Goal: Task Accomplishment & Management: Manage account settings

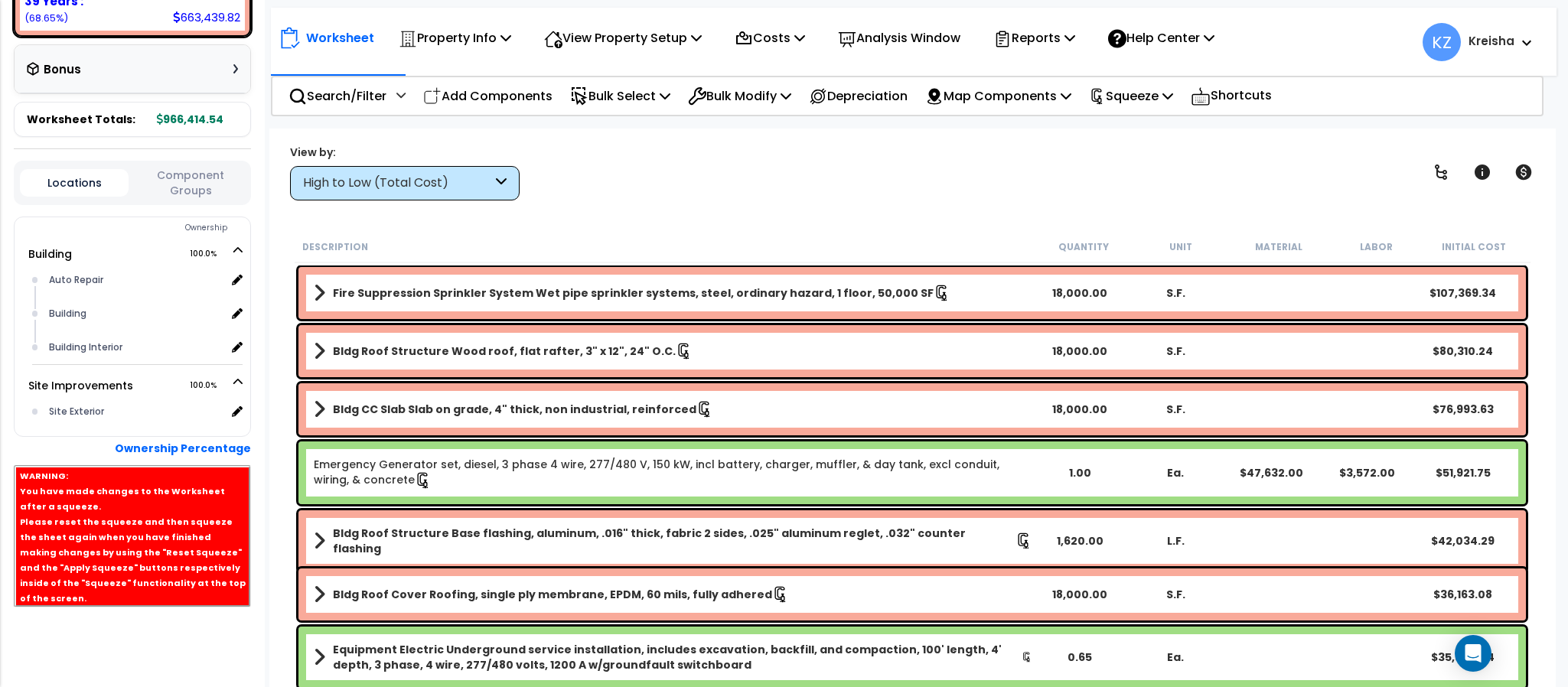
click at [446, 168] on div "High to Low (Total Cost)" at bounding box center [405, 183] width 229 height 34
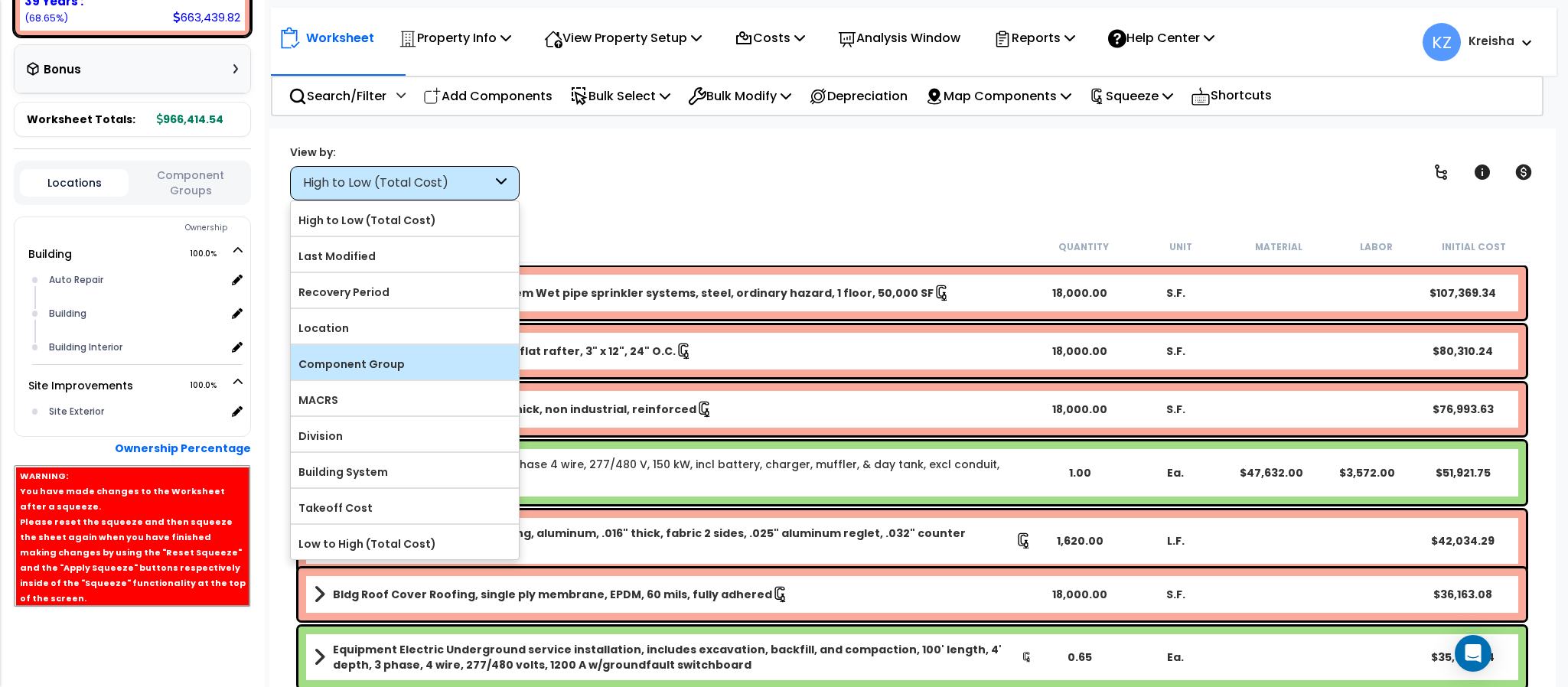
click at [404, 353] on div "Component Group" at bounding box center [405, 362] width 228 height 34
click at [409, 356] on label "Component Group" at bounding box center [405, 364] width 228 height 23
click at [0, 0] on input "Component Group" at bounding box center [0, 0] width 0 height 0
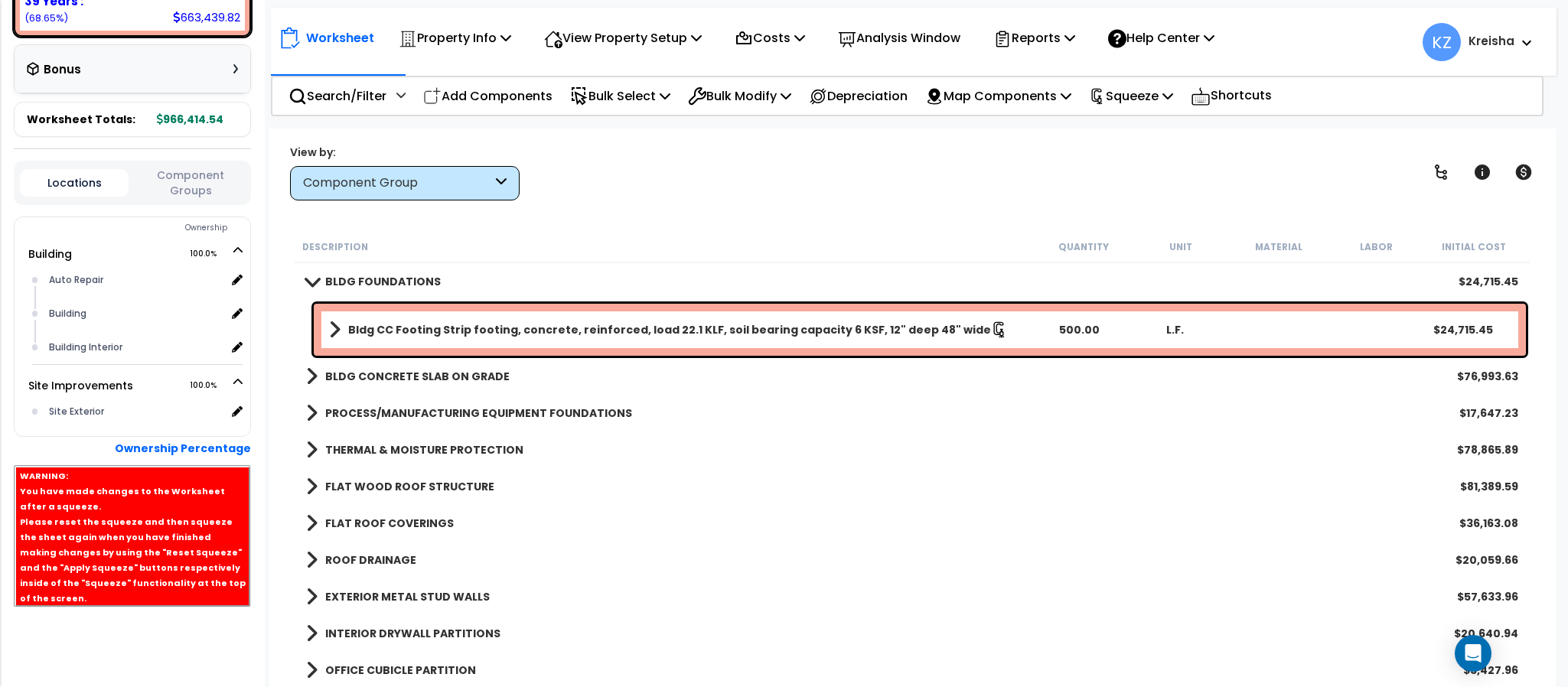
click at [371, 372] on b "BLDG CONCRETE SLAB ON GRADE" at bounding box center [417, 376] width 184 height 15
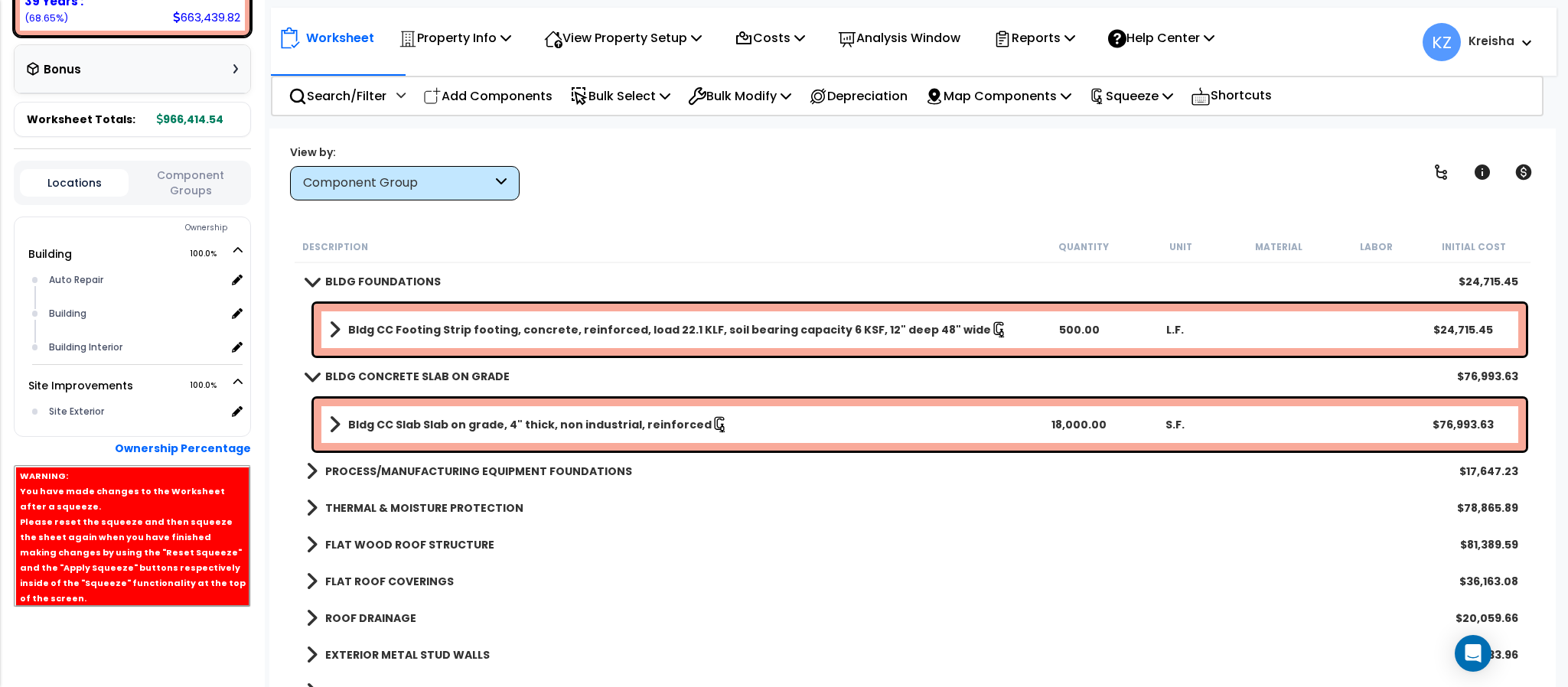
click at [400, 467] on b "PROCESS/MANUFACTURING EQUIPMENT FOUNDATIONS" at bounding box center [478, 471] width 307 height 15
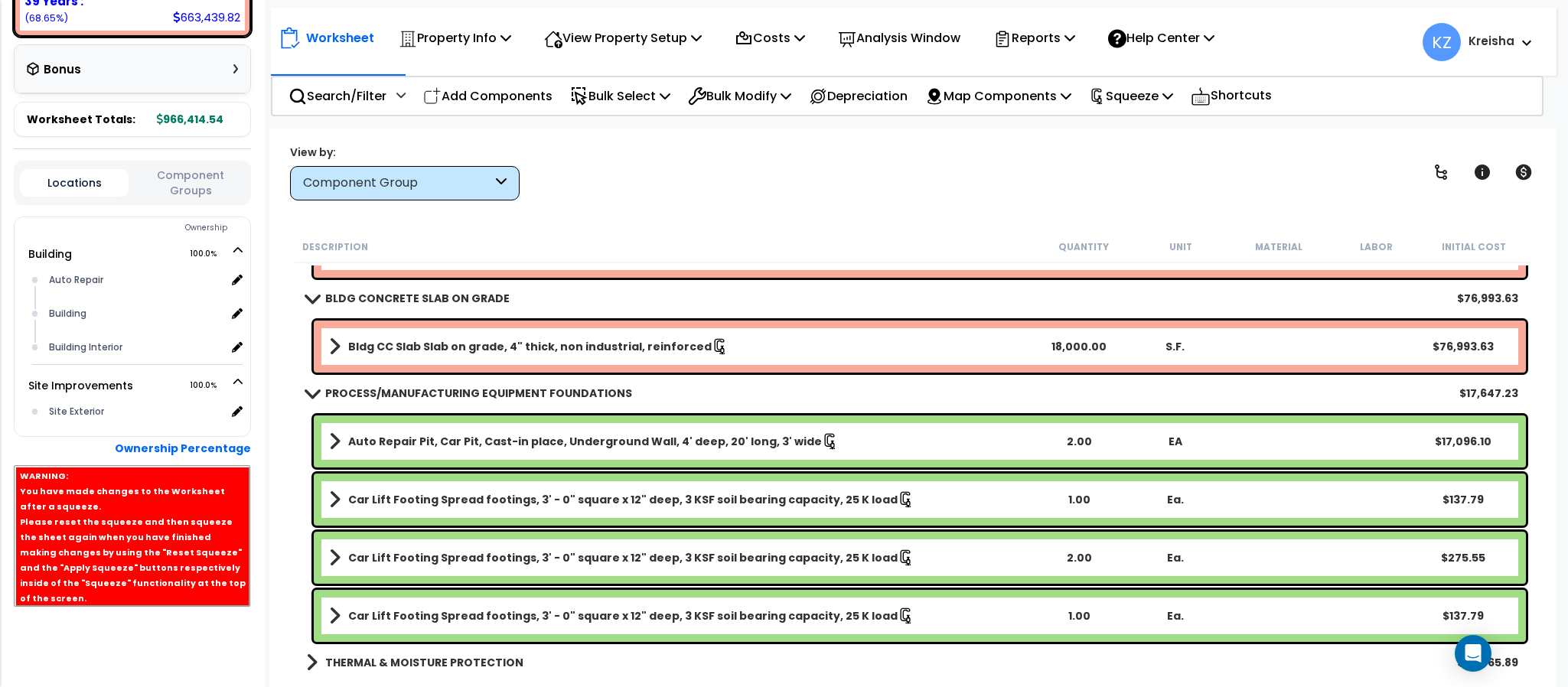
scroll to position [79, 0]
click at [393, 440] on b "Auto Repair Pit, Car Pit, Cast-in place, Underground Wall, 4' deep, 20' long, 3…" at bounding box center [584, 440] width 473 height 15
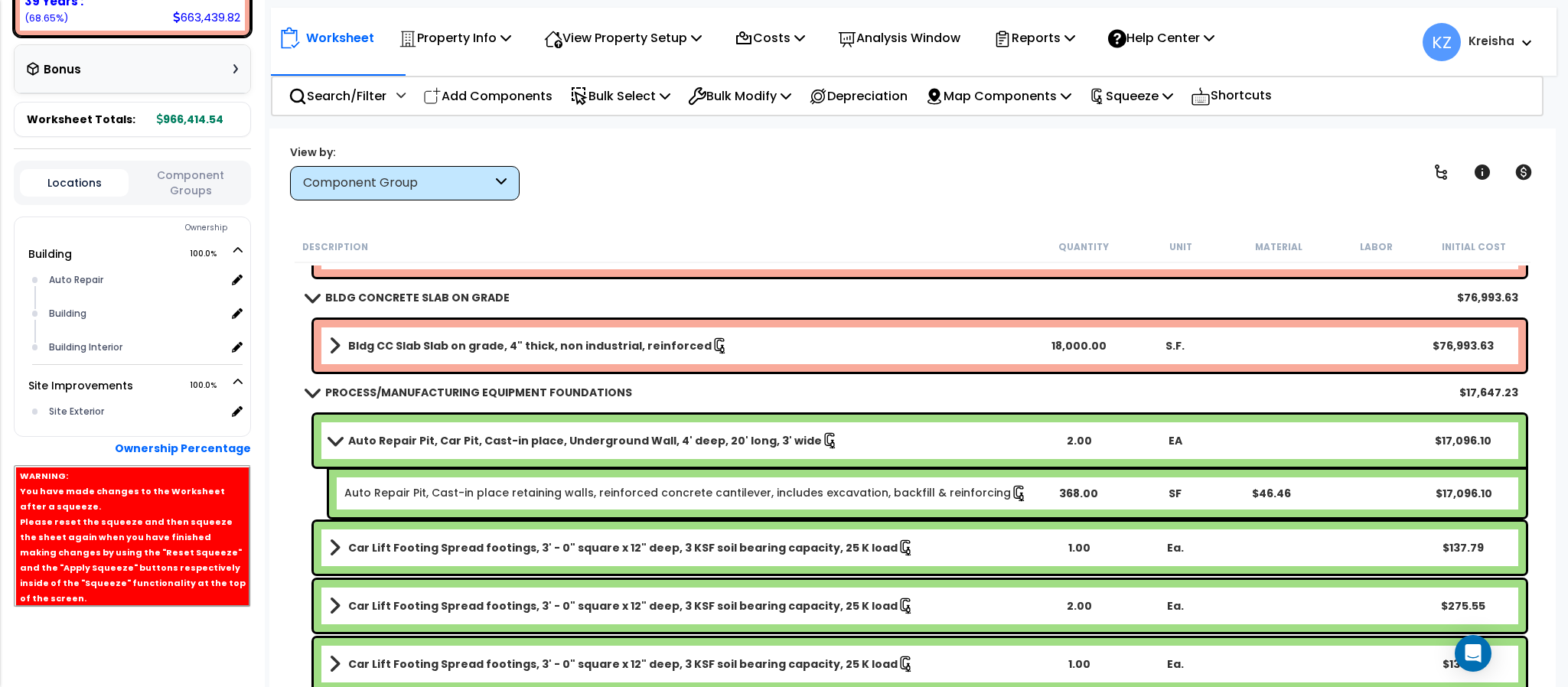
click at [393, 440] on b "Auto Repair Pit, Car Pit, Cast-in place, Underground Wall, 4' deep, 20' long, 3…" at bounding box center [584, 440] width 473 height 15
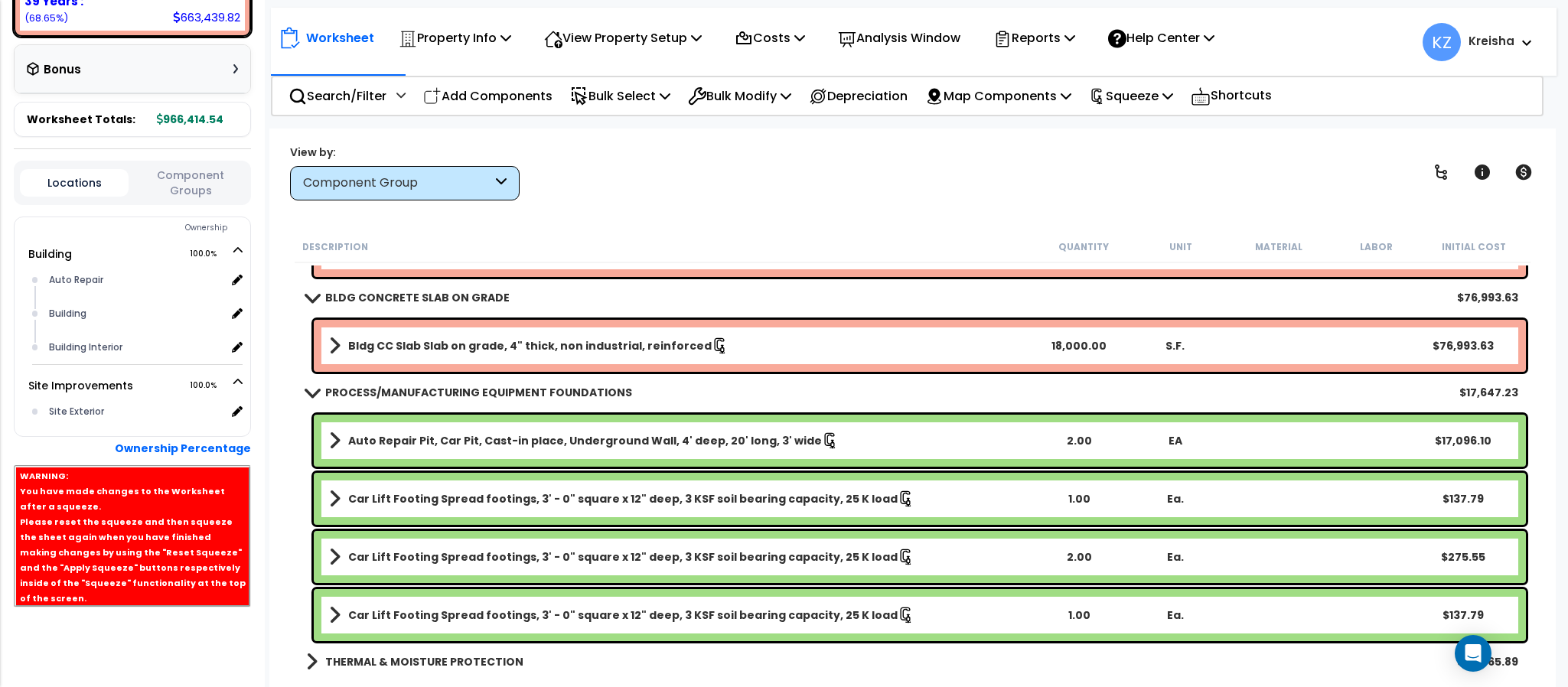
click at [393, 440] on b "Auto Repair Pit, Car Pit, Cast-in place, Underground Wall, 4' deep, 20' long, 3…" at bounding box center [584, 440] width 473 height 15
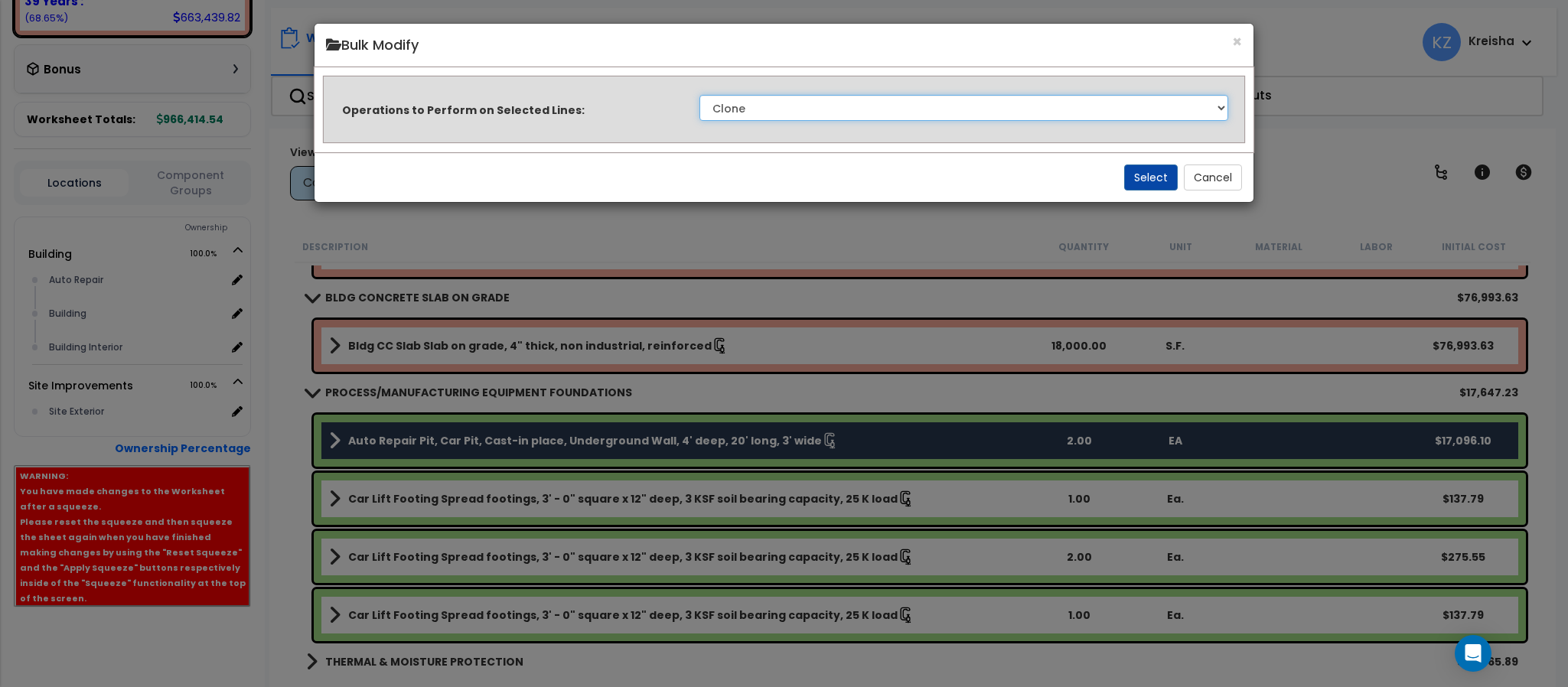
click at [788, 106] on select "Clone Delete Delete Zero Quantities Modify Component Group Modify Recovery Peri…" at bounding box center [963, 107] width 529 height 26
select select "modifyRecoveryPeriod"
click at [699, 95] on select "Clone Delete Delete Zero Quantities Modify Component Group Modify Recovery Peri…" at bounding box center [963, 107] width 529 height 26
click at [1153, 179] on button "Select" at bounding box center [1151, 177] width 54 height 26
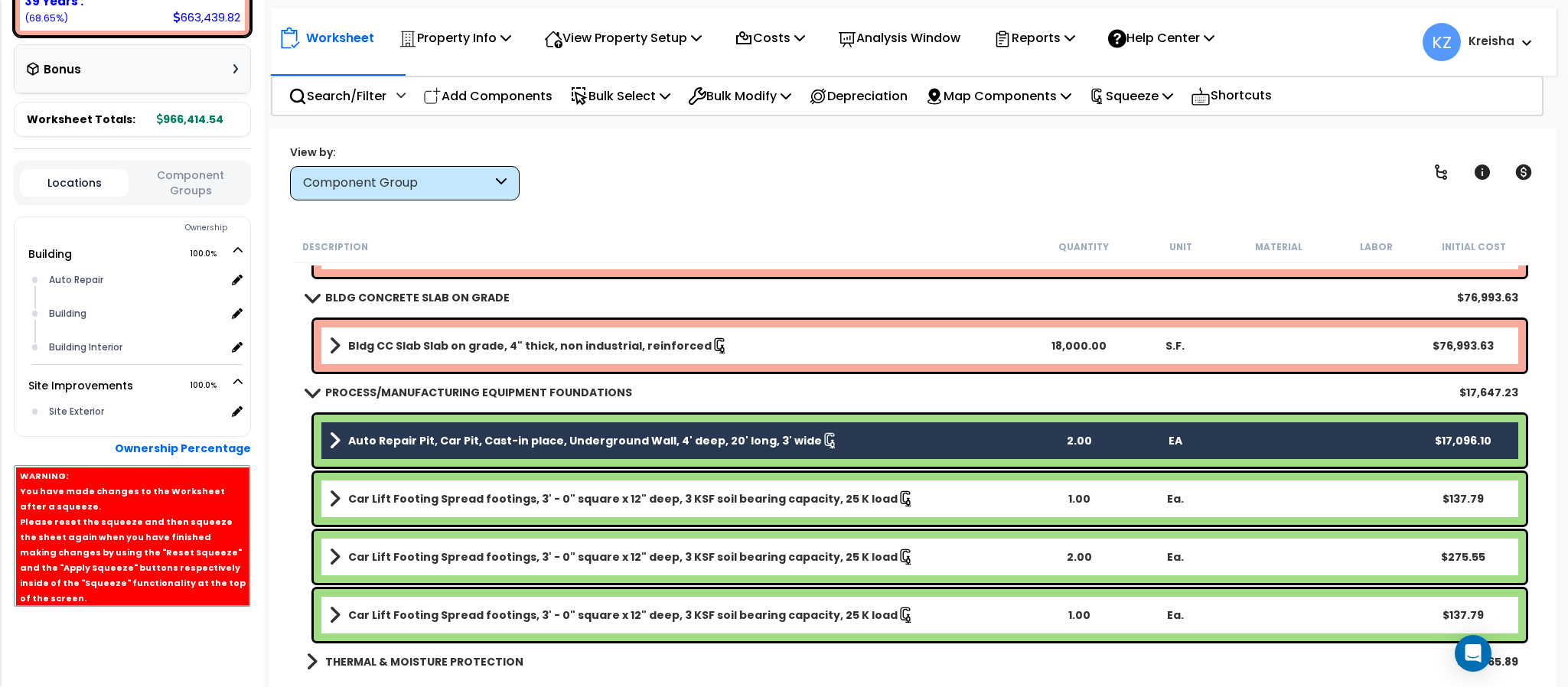
click at [923, 133] on button "Close" at bounding box center [914, 141] width 50 height 26
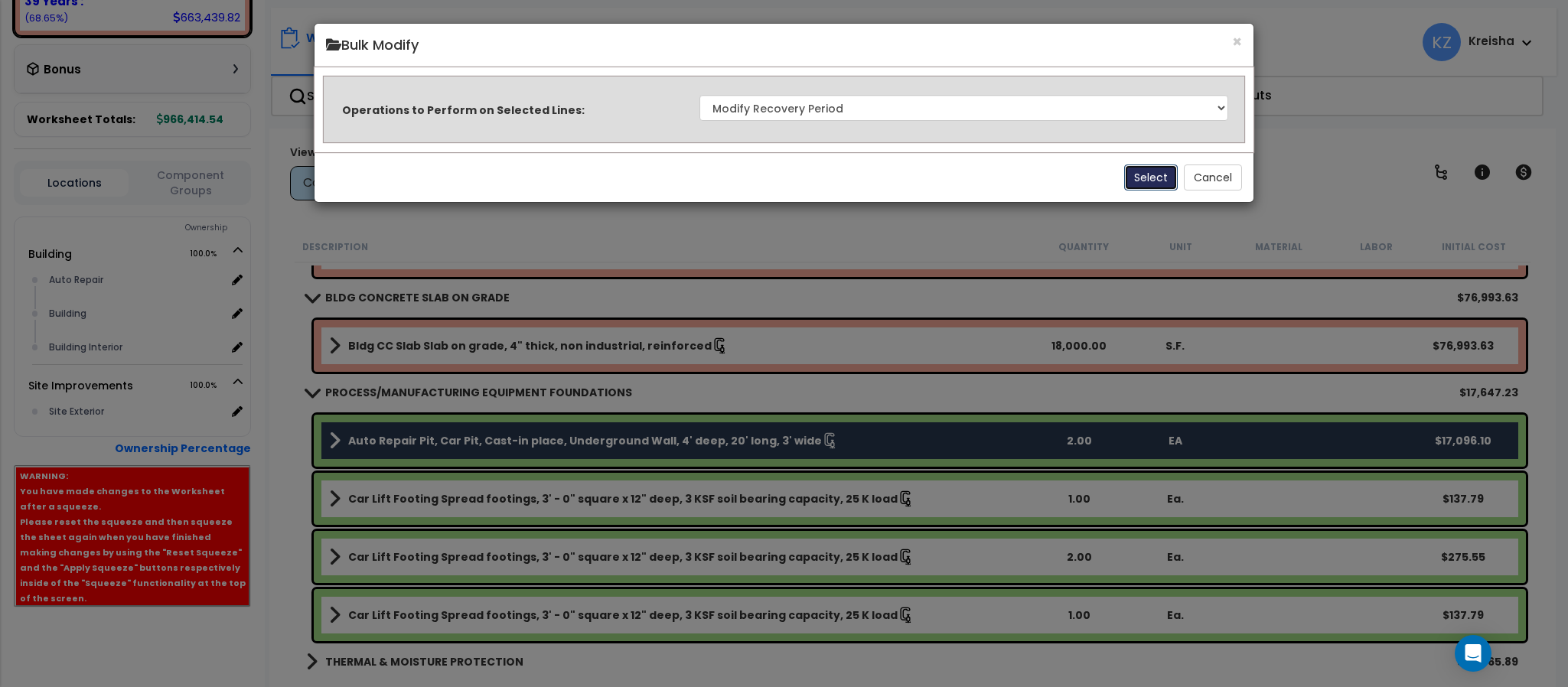
click at [1132, 176] on button "Select" at bounding box center [1151, 177] width 54 height 26
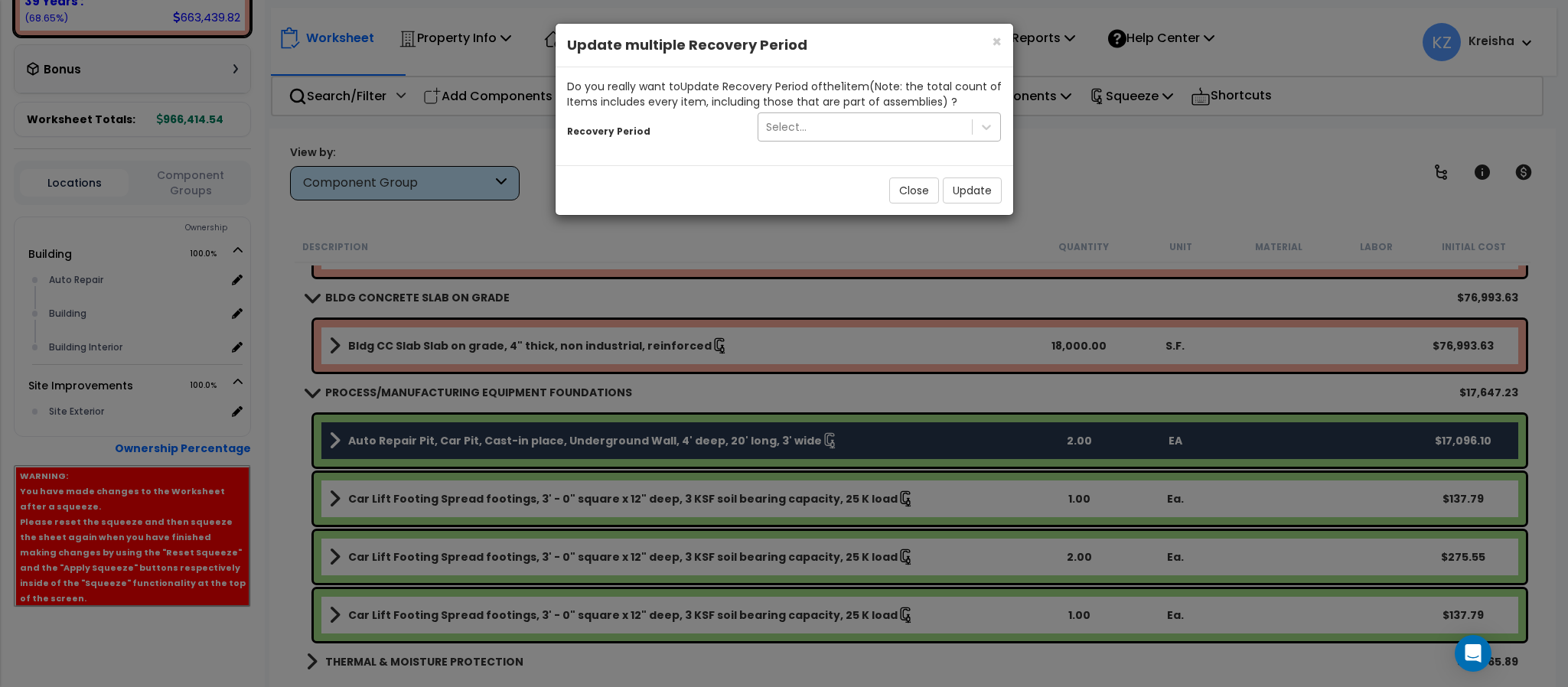
click at [910, 138] on div "Select..." at bounding box center [865, 126] width 214 height 24
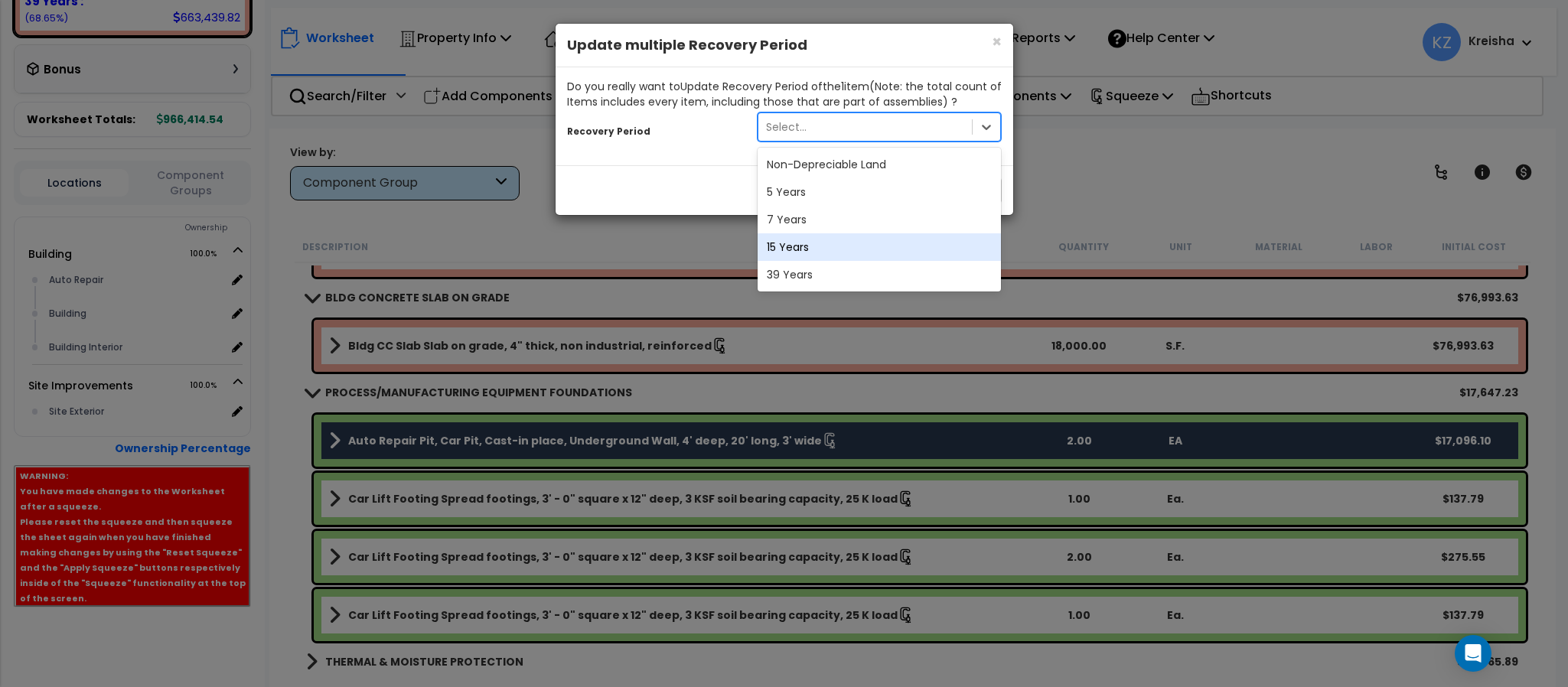
click at [804, 249] on div "15 Years" at bounding box center [879, 247] width 244 height 28
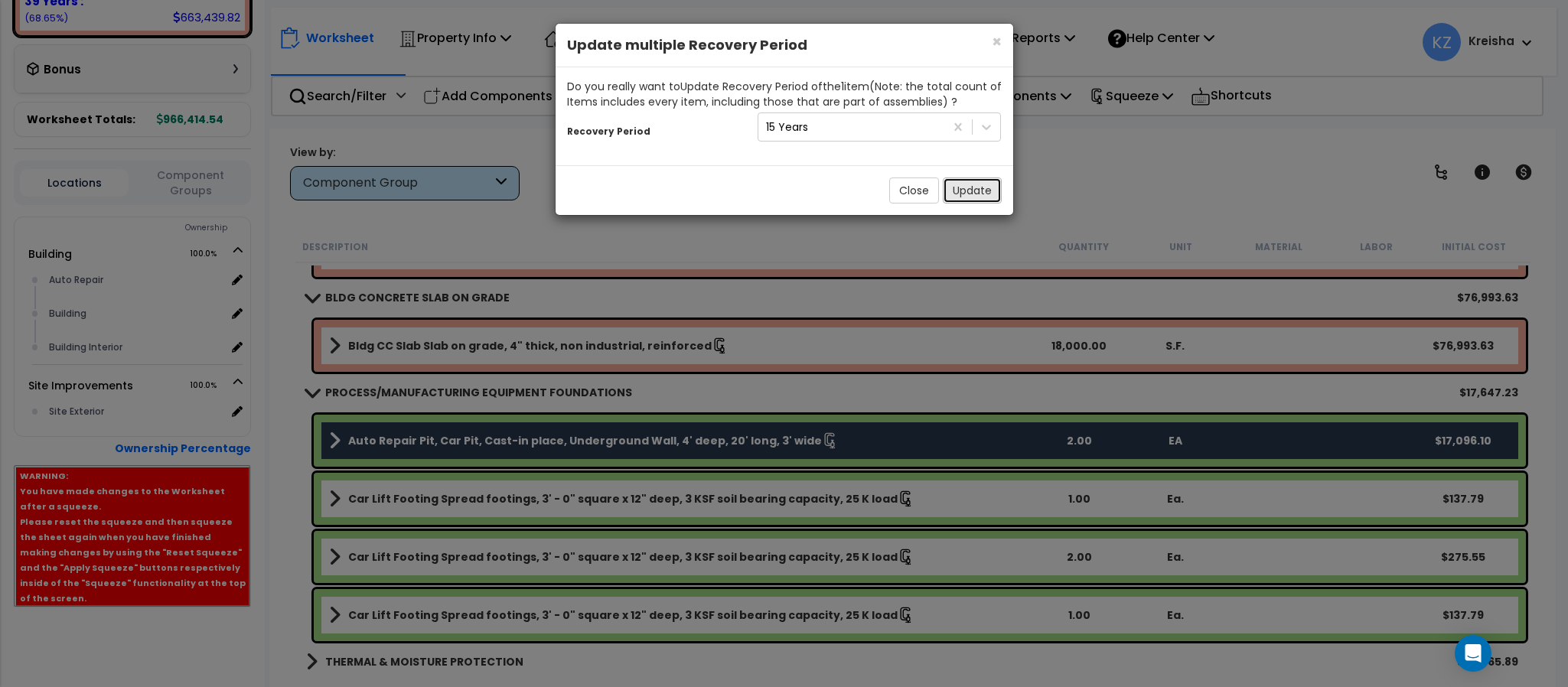
click at [967, 189] on button "Update" at bounding box center [972, 190] width 59 height 26
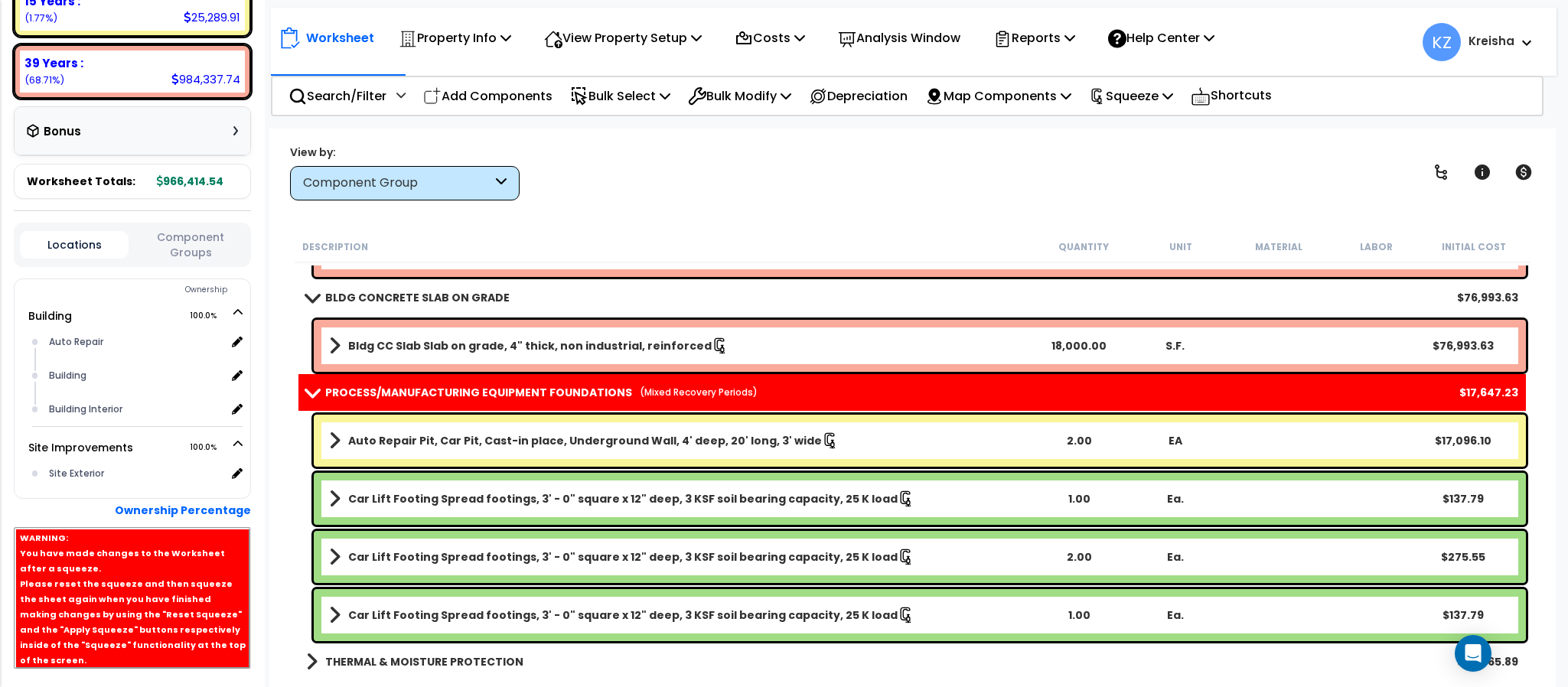
scroll to position [492, 0]
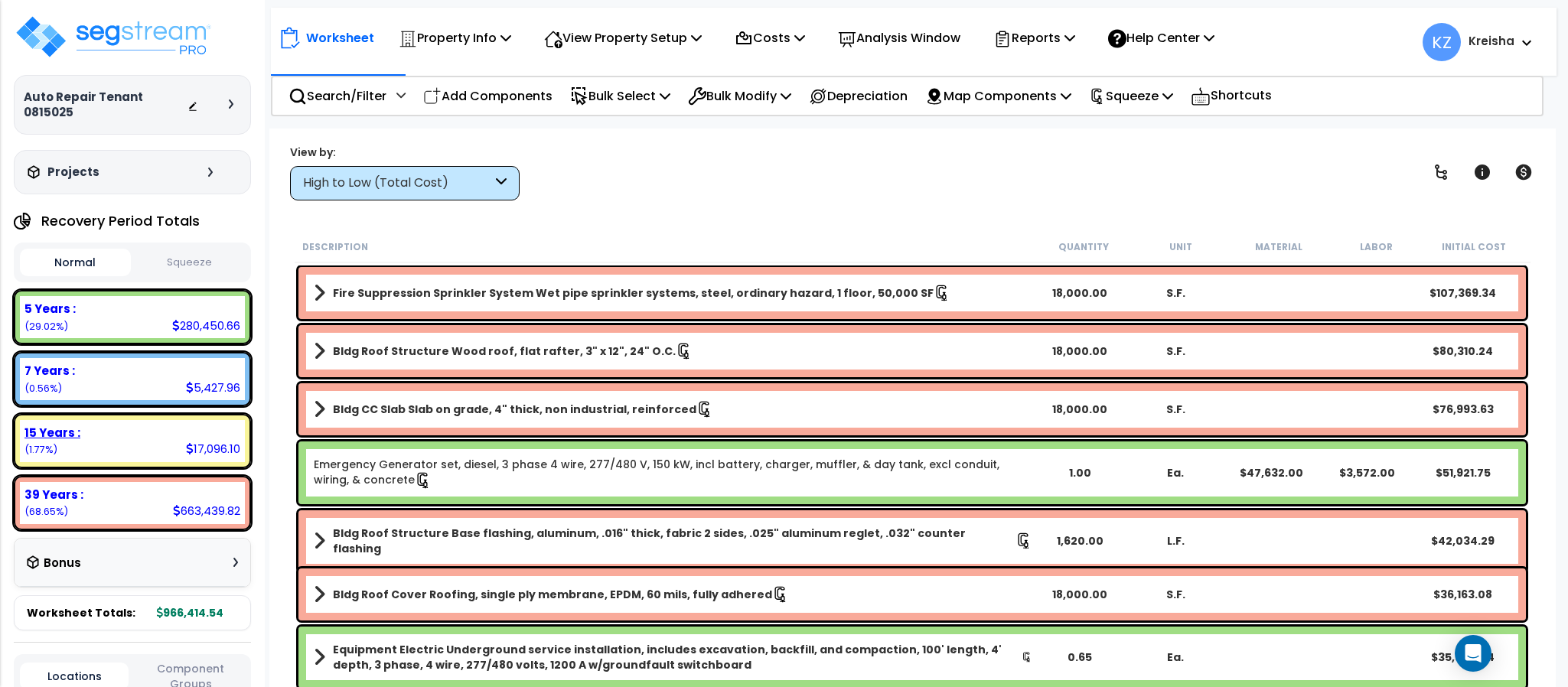
scroll to position [492, 0]
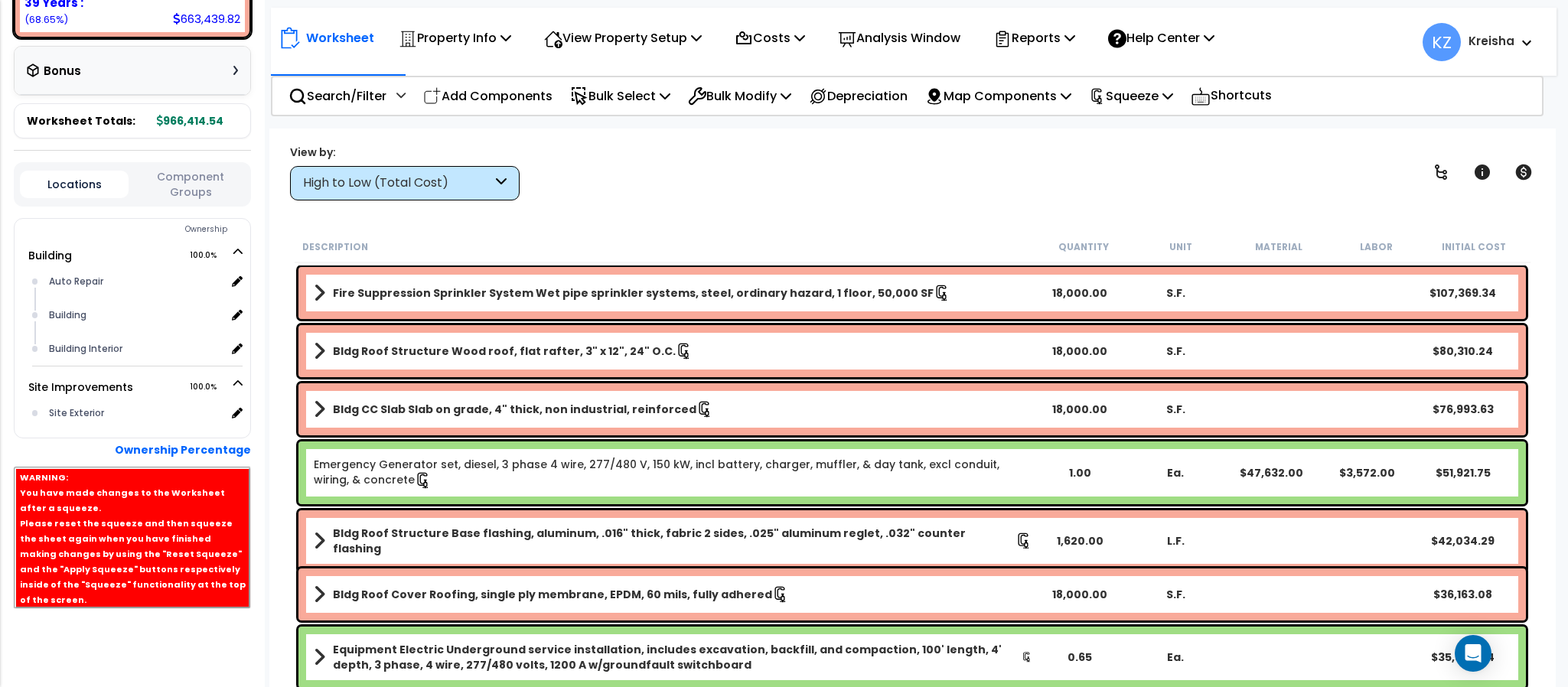
click at [352, 174] on div "High to Low (Total Cost)" at bounding box center [397, 183] width 189 height 18
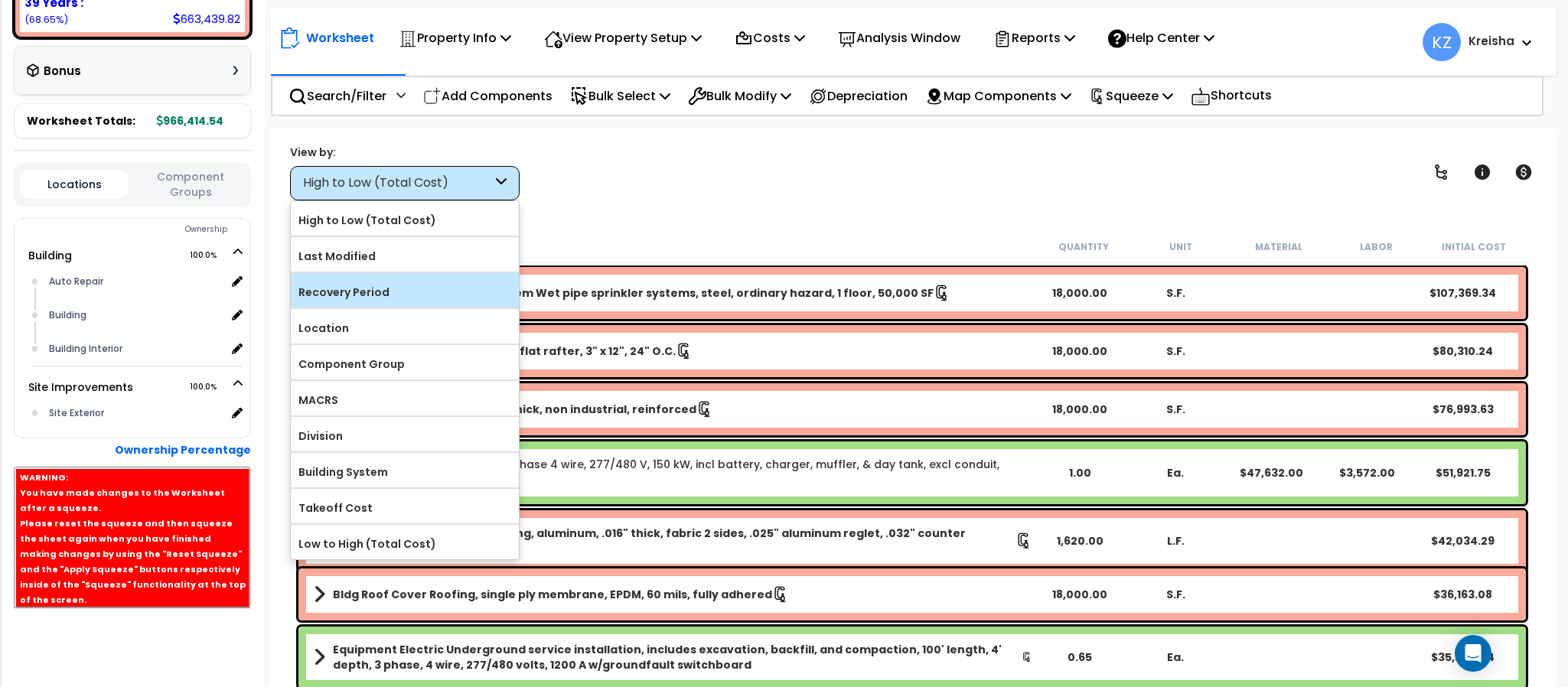
click at [372, 287] on label "Recovery Period" at bounding box center [405, 293] width 228 height 23
click at [0, 0] on input "Recovery Period" at bounding box center [0, 0] width 0 height 0
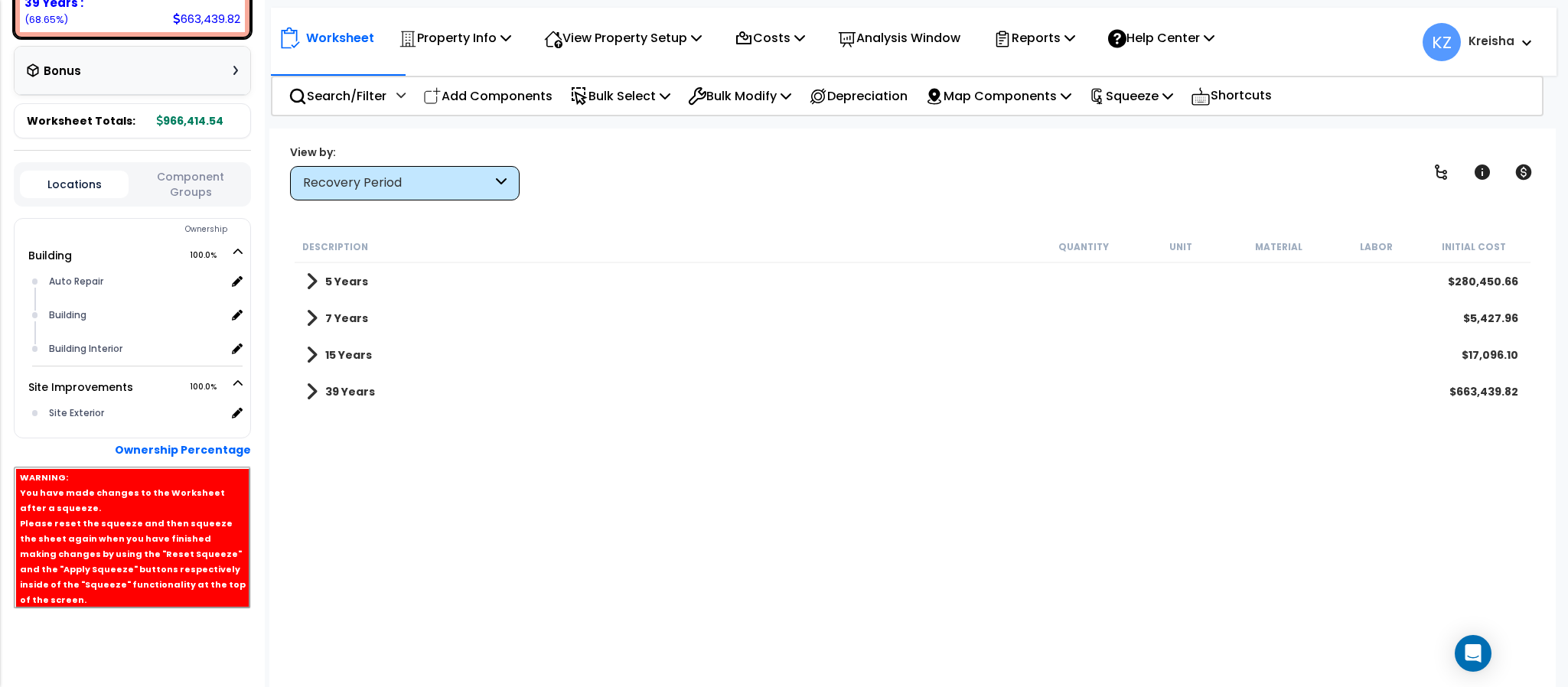
click at [467, 191] on div "Recovery Period" at bounding box center [397, 183] width 189 height 18
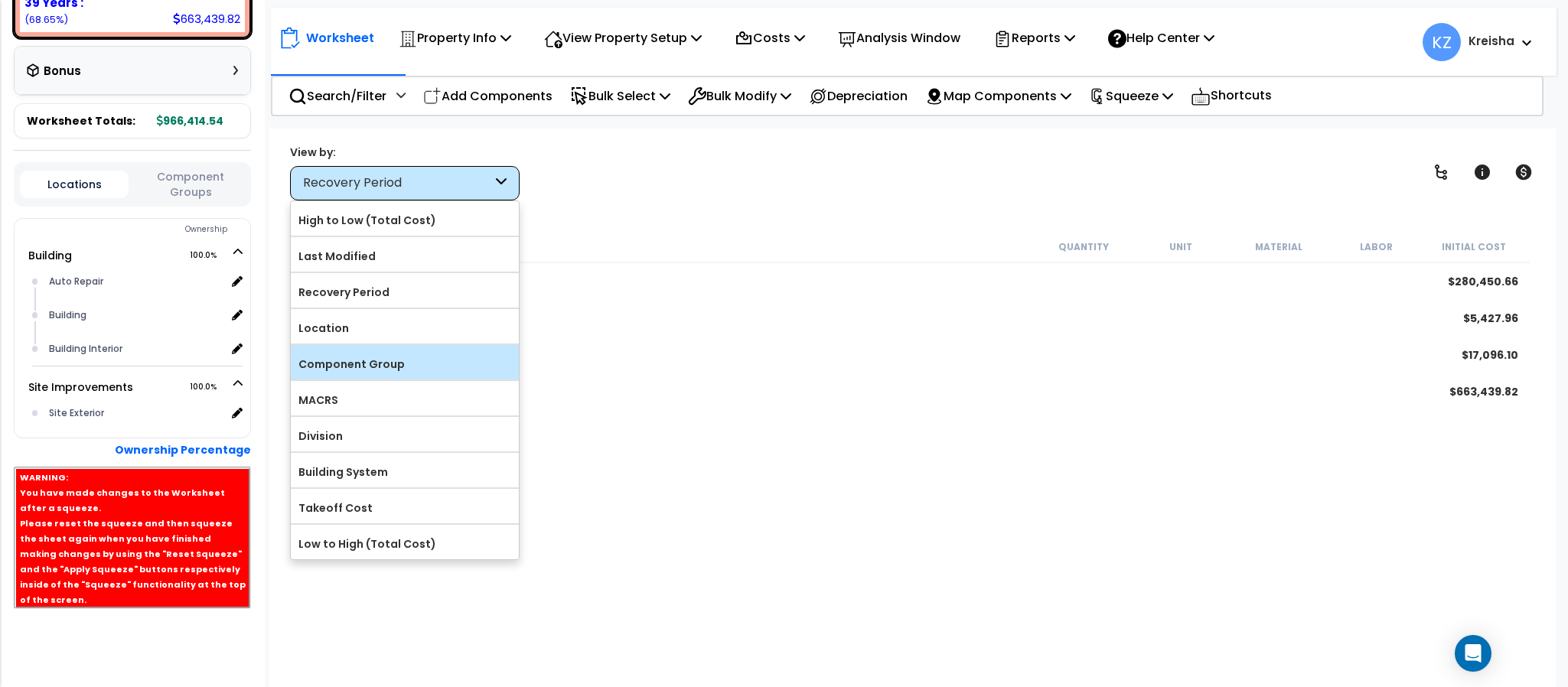
click at [377, 370] on label "Component Group" at bounding box center [405, 364] width 228 height 23
click at [0, 0] on input "Component Group" at bounding box center [0, 0] width 0 height 0
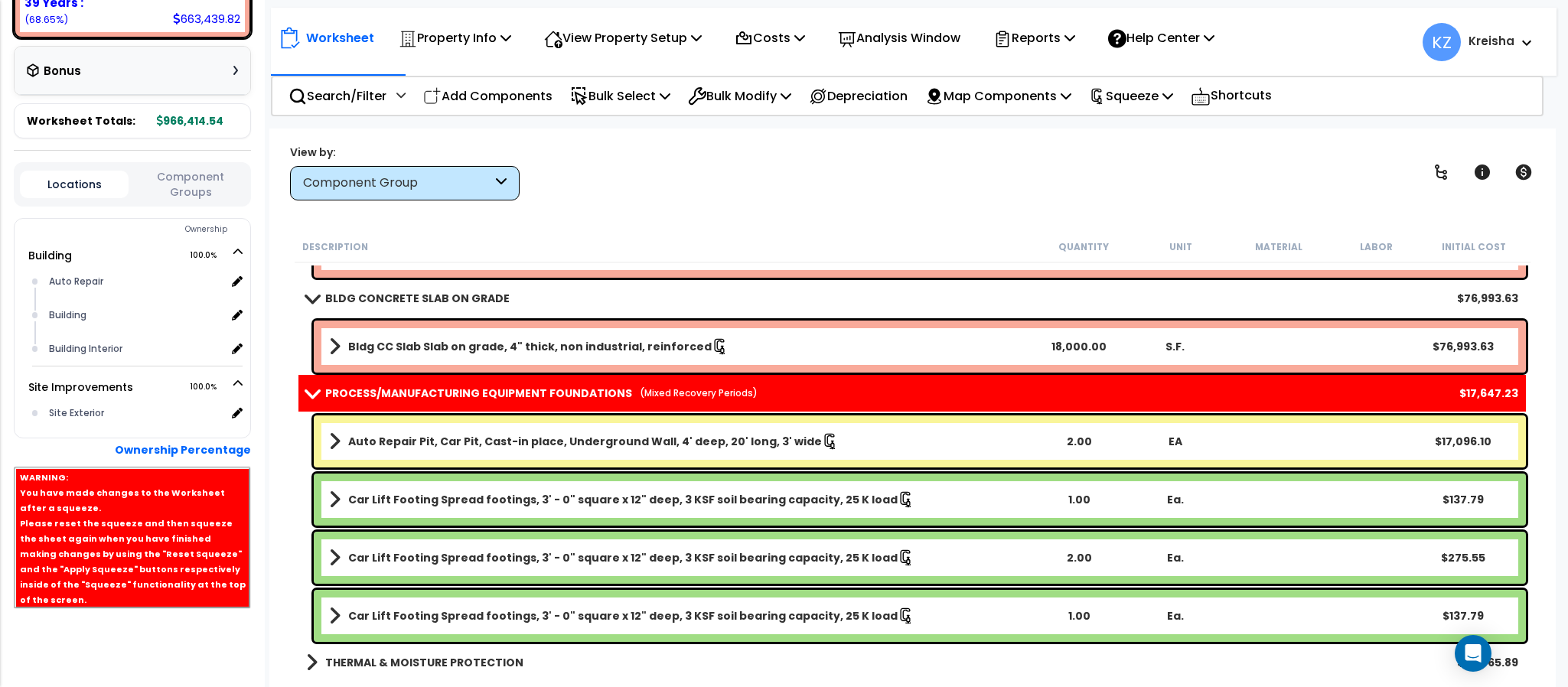
scroll to position [0, 0]
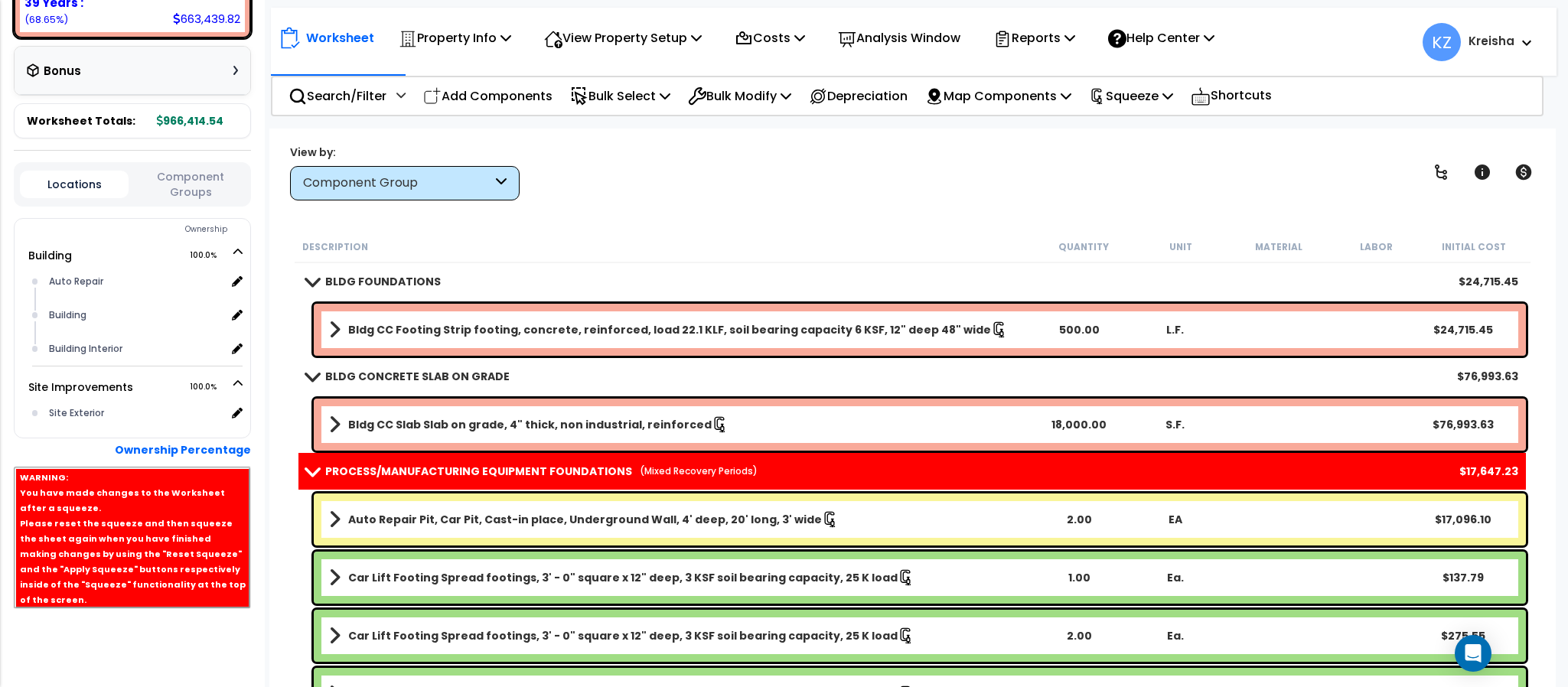
click at [180, 173] on button "Component Groups" at bounding box center [190, 184] width 108 height 32
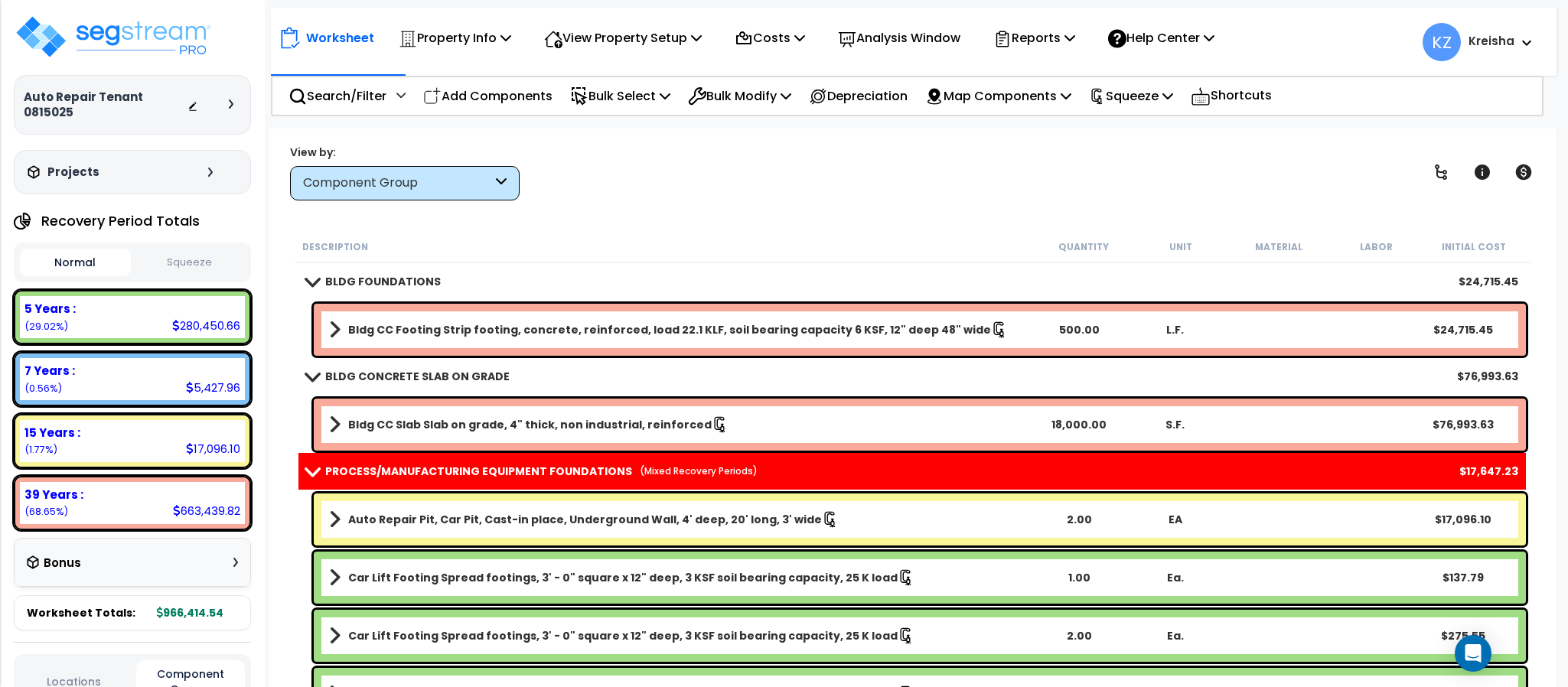
click at [362, 516] on b "Auto Repair Pit, Car Pit, Cast-in place, Underground Wall, 4' deep, 20' long, 3…" at bounding box center [584, 519] width 473 height 15
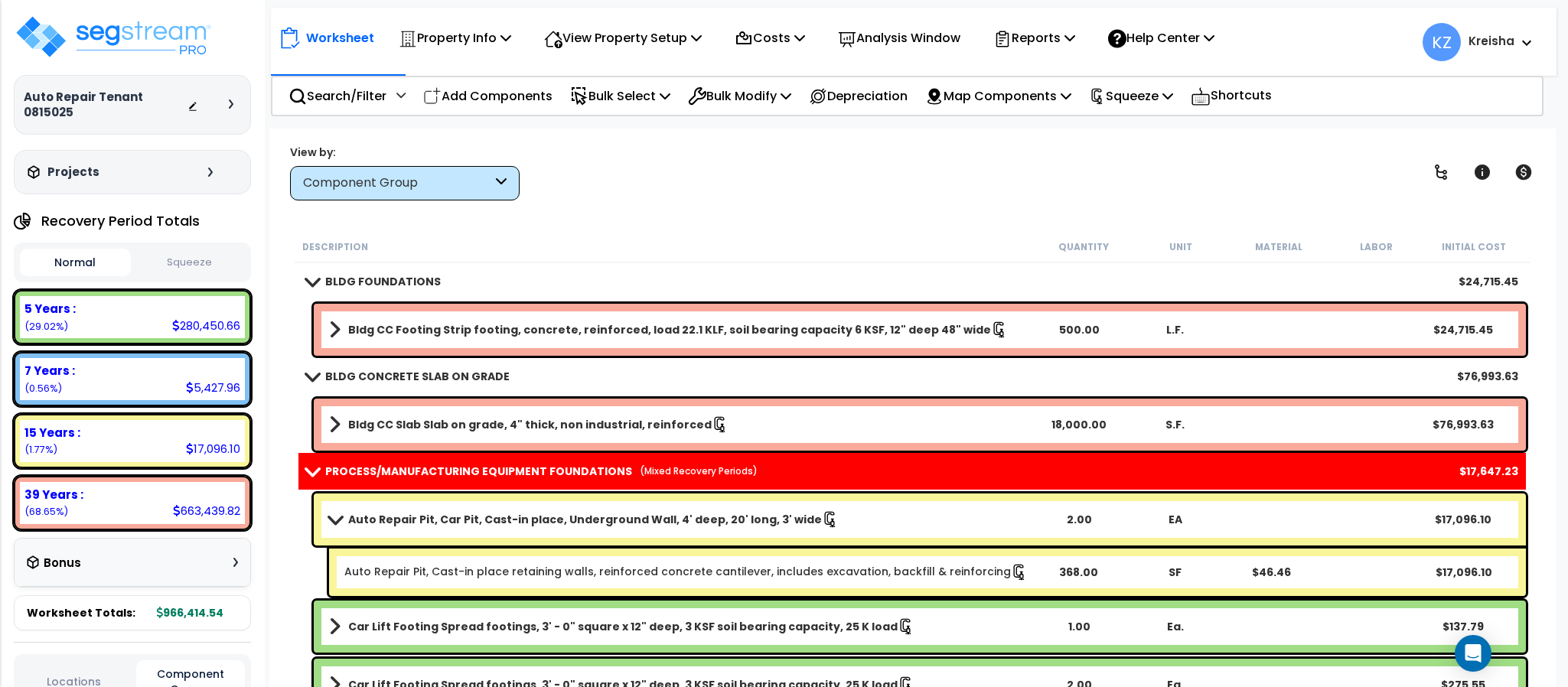
click at [363, 523] on b "Auto Repair Pit, Car Pit, Cast-in place, Underground Wall, 4' deep, 20' long, 3…" at bounding box center [584, 519] width 473 height 15
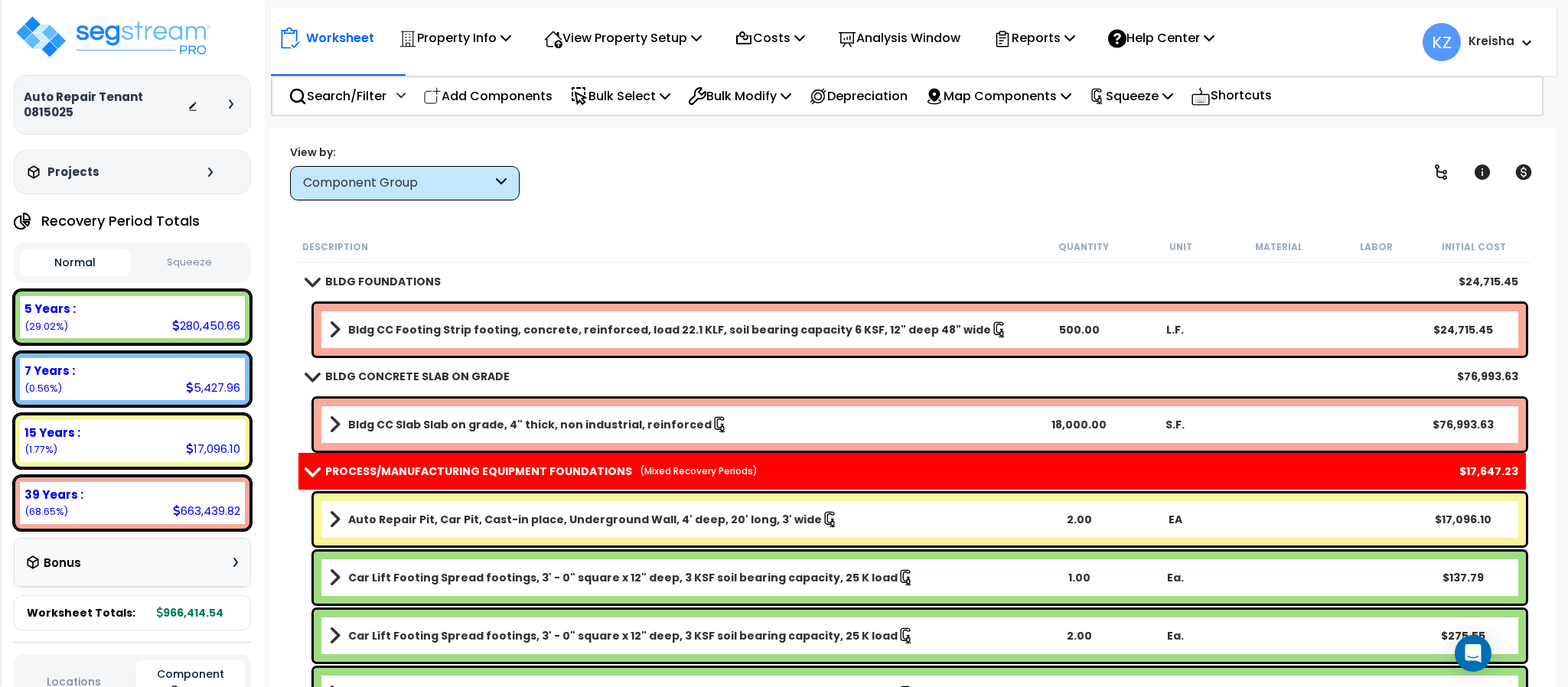
click at [418, 526] on link "Auto Repair Pit, Car Pit, Cast-in place, Underground Wall, 4' deep, 20' long, 3…" at bounding box center [680, 520] width 702 height 21
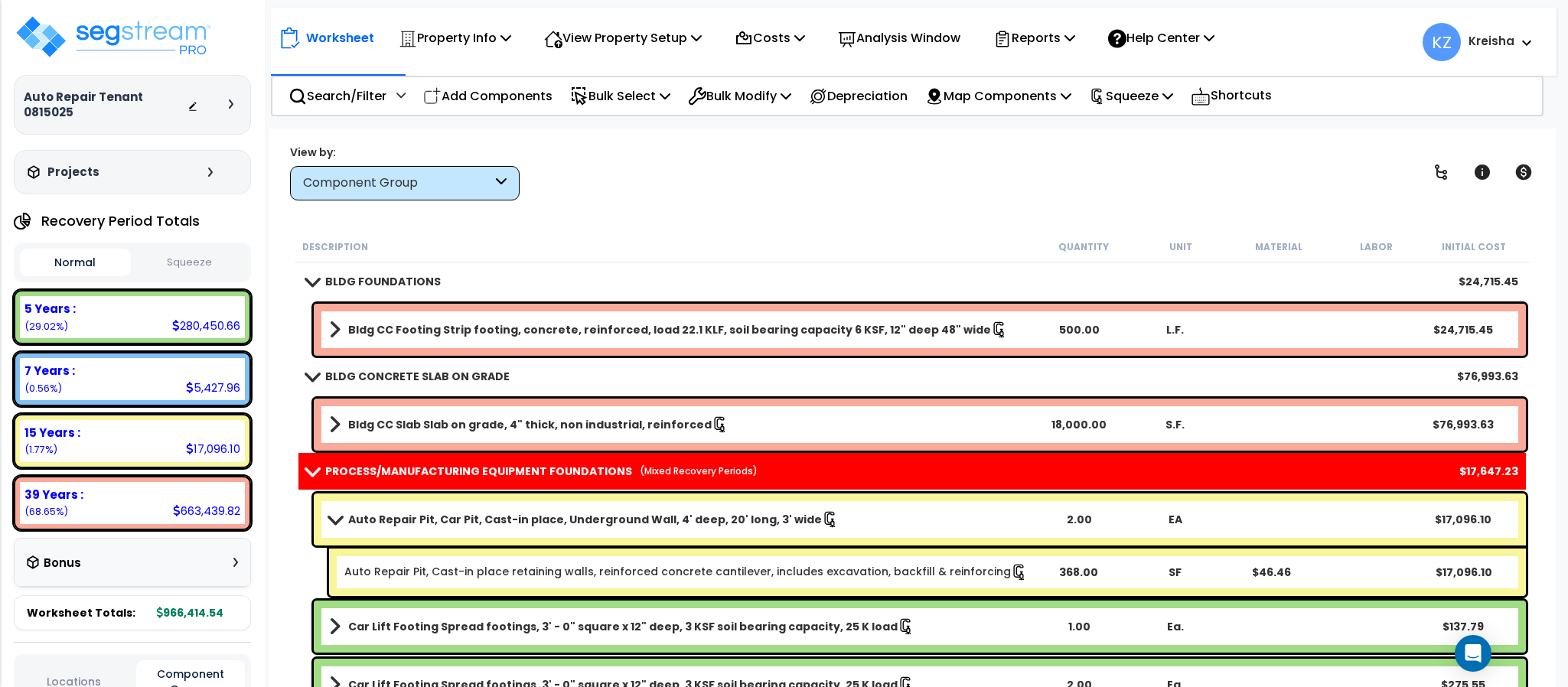
click at [418, 526] on link "Auto Repair Pit, Car Pit, Cast-in place, Underground Wall, 4' deep, 20' long, 3…" at bounding box center [680, 520] width 702 height 21
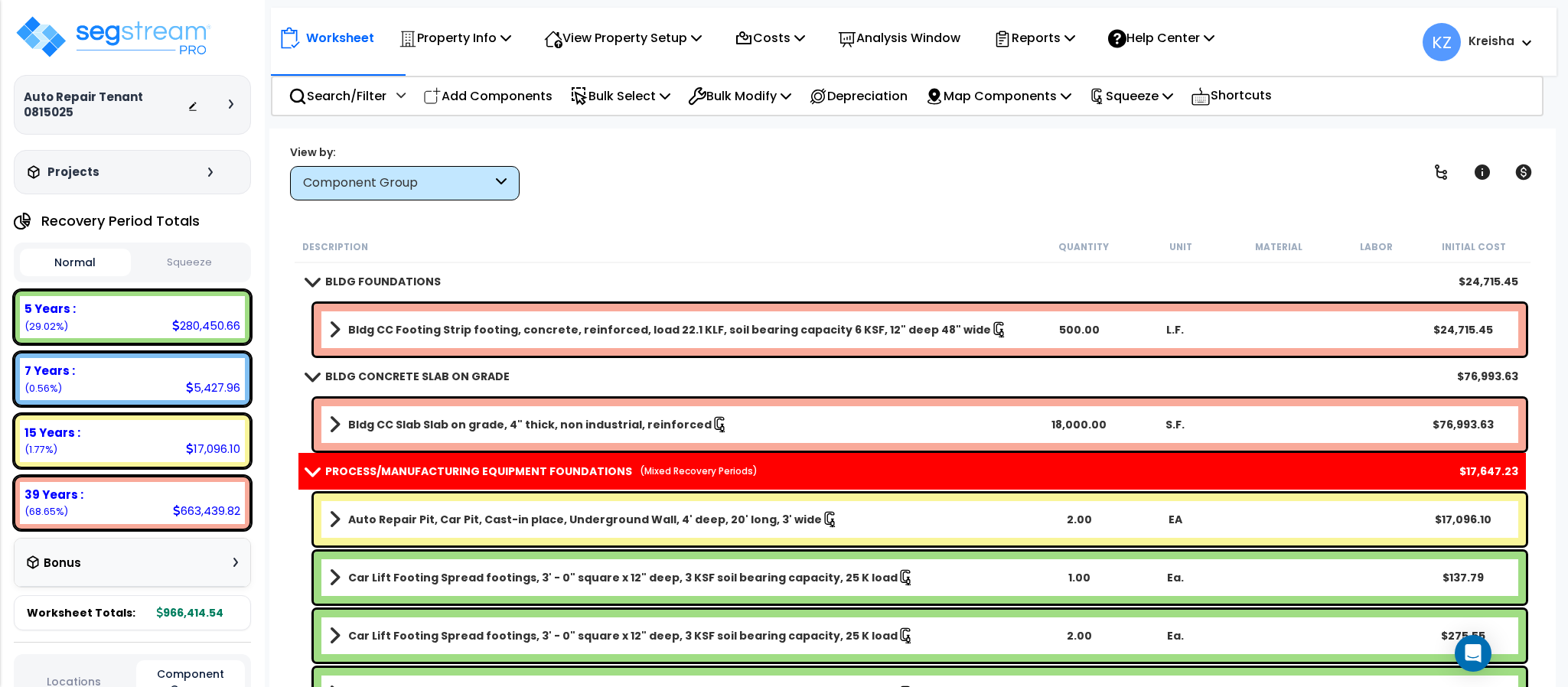
click at [418, 526] on link "Auto Repair Pit, Car Pit, Cast-in place, Underground Wall, 4' deep, 20' long, 3…" at bounding box center [680, 520] width 702 height 21
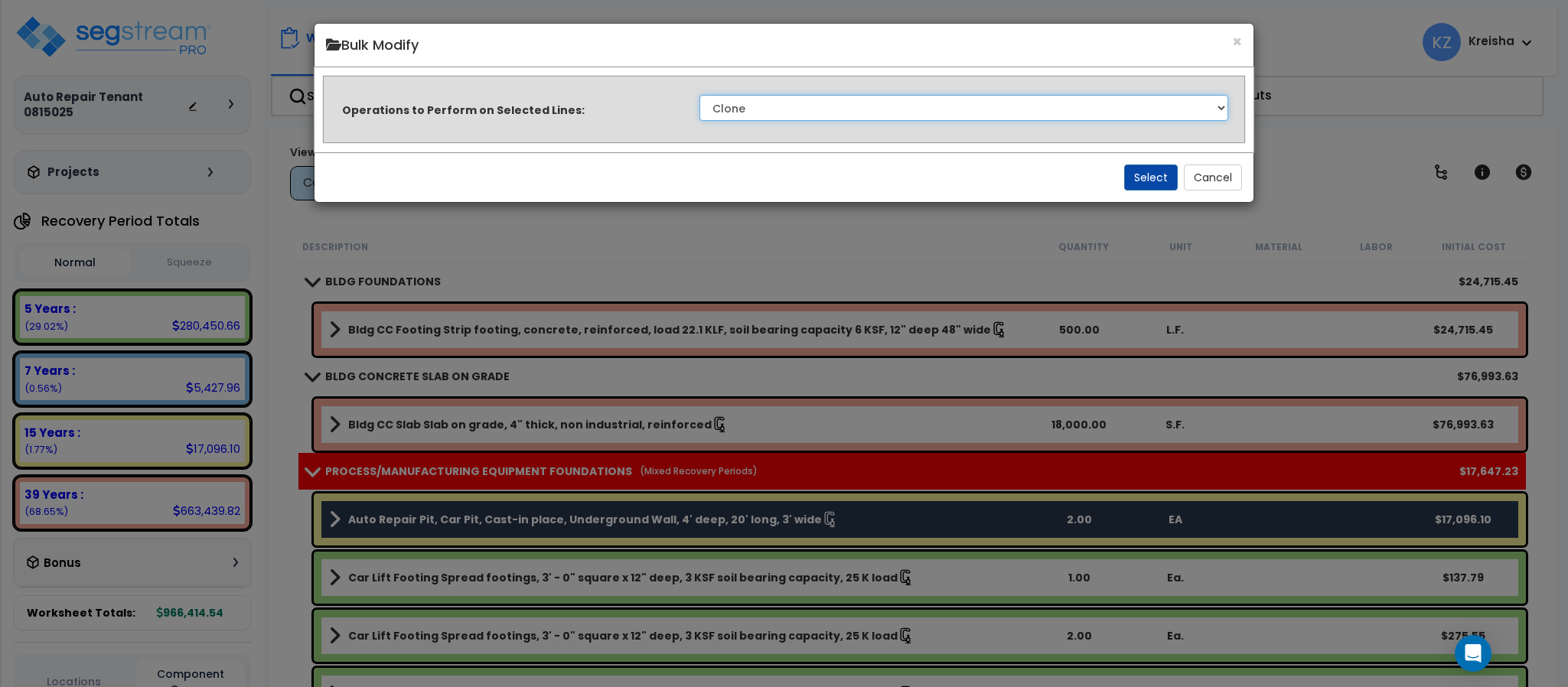
click at [880, 101] on select "Clone Delete Delete Zero Quantities Modify Component Group Modify Recovery Peri…" at bounding box center [963, 107] width 529 height 26
click at [699, 95] on select "Clone Delete Delete Zero Quantities Modify Component Group Modify Recovery Peri…" at bounding box center [963, 107] width 529 height 26
click at [1128, 166] on button "Select" at bounding box center [1151, 177] width 54 height 26
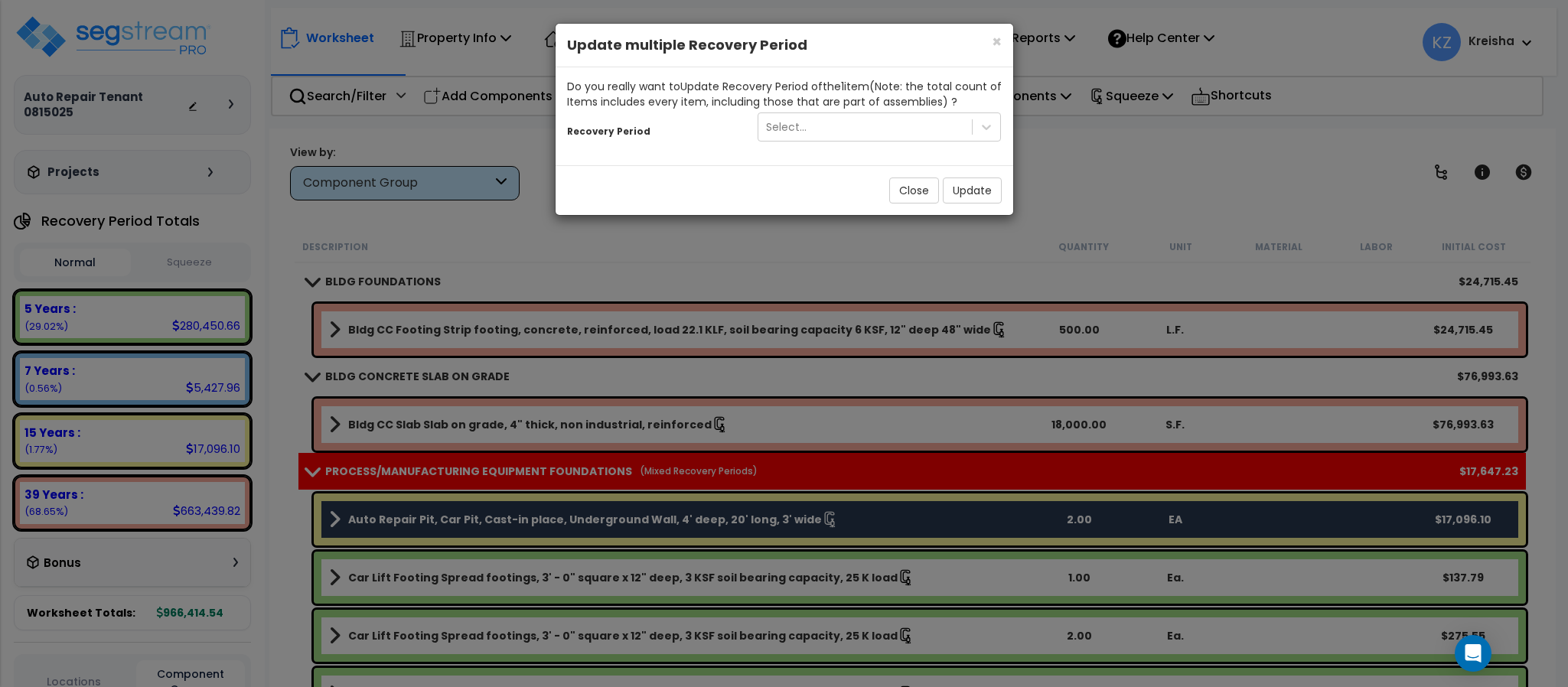
click at [948, 126] on div "× Close Update multiple Recovery Period Do you really want to Update Recovery P…" at bounding box center [784, 119] width 459 height 192
click at [902, 129] on div "Select..." at bounding box center [865, 126] width 214 height 24
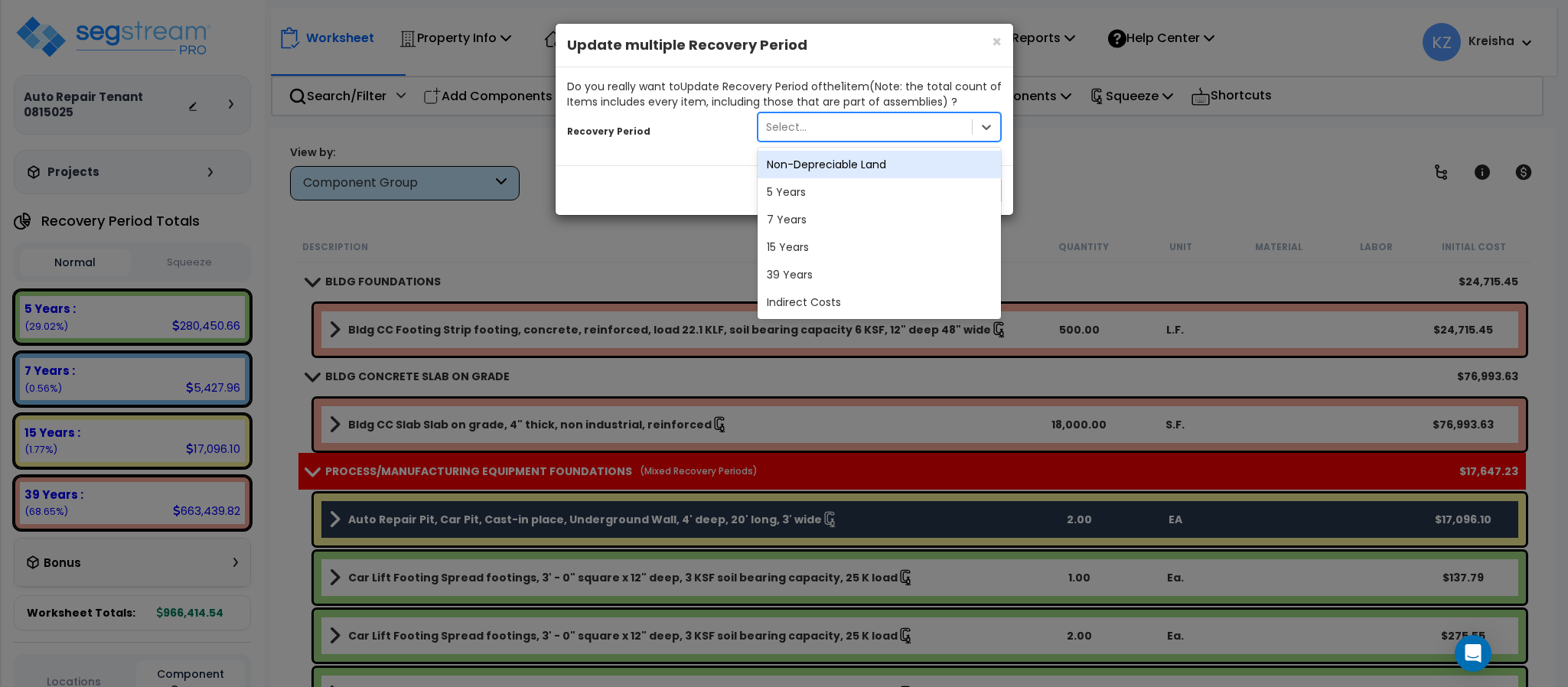
click at [902, 129] on div "Select..." at bounding box center [865, 126] width 214 height 24
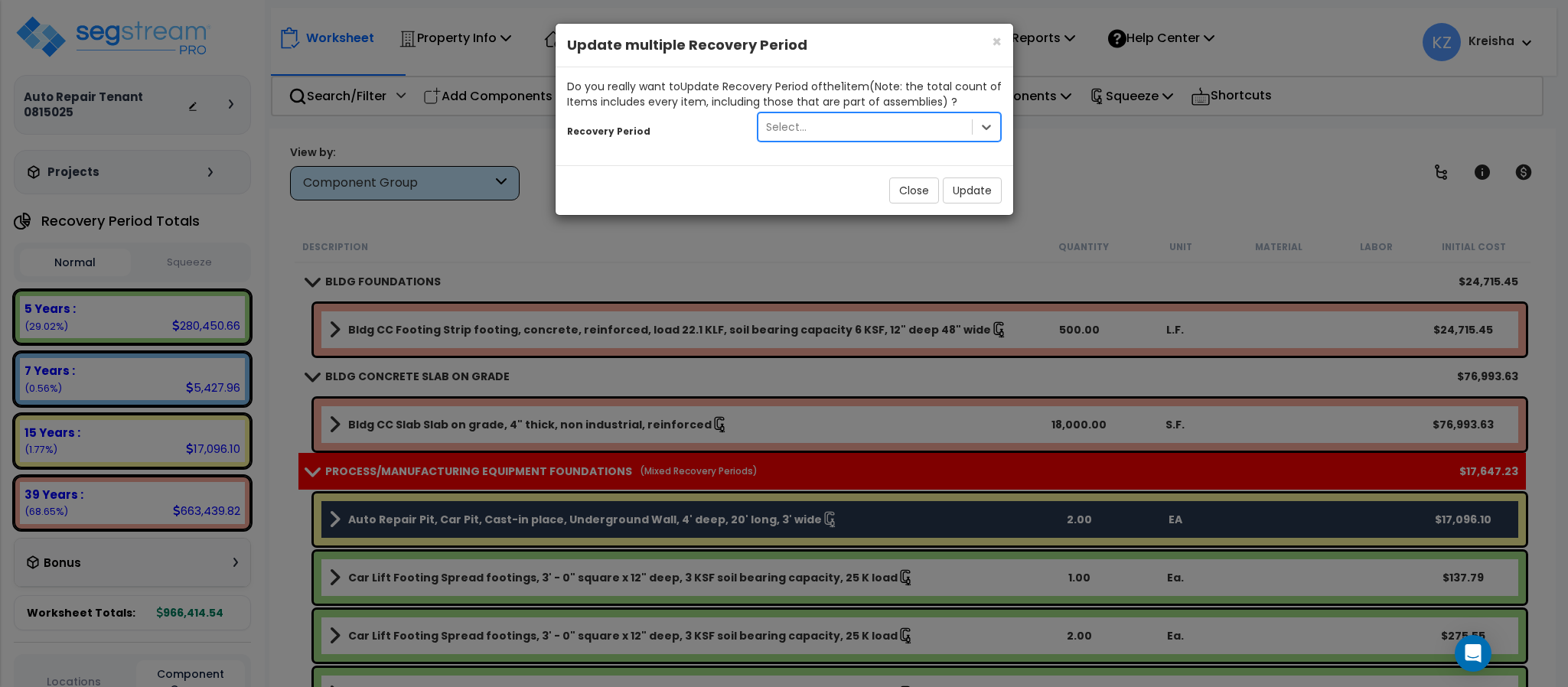
click at [824, 126] on div "Select..." at bounding box center [865, 126] width 214 height 24
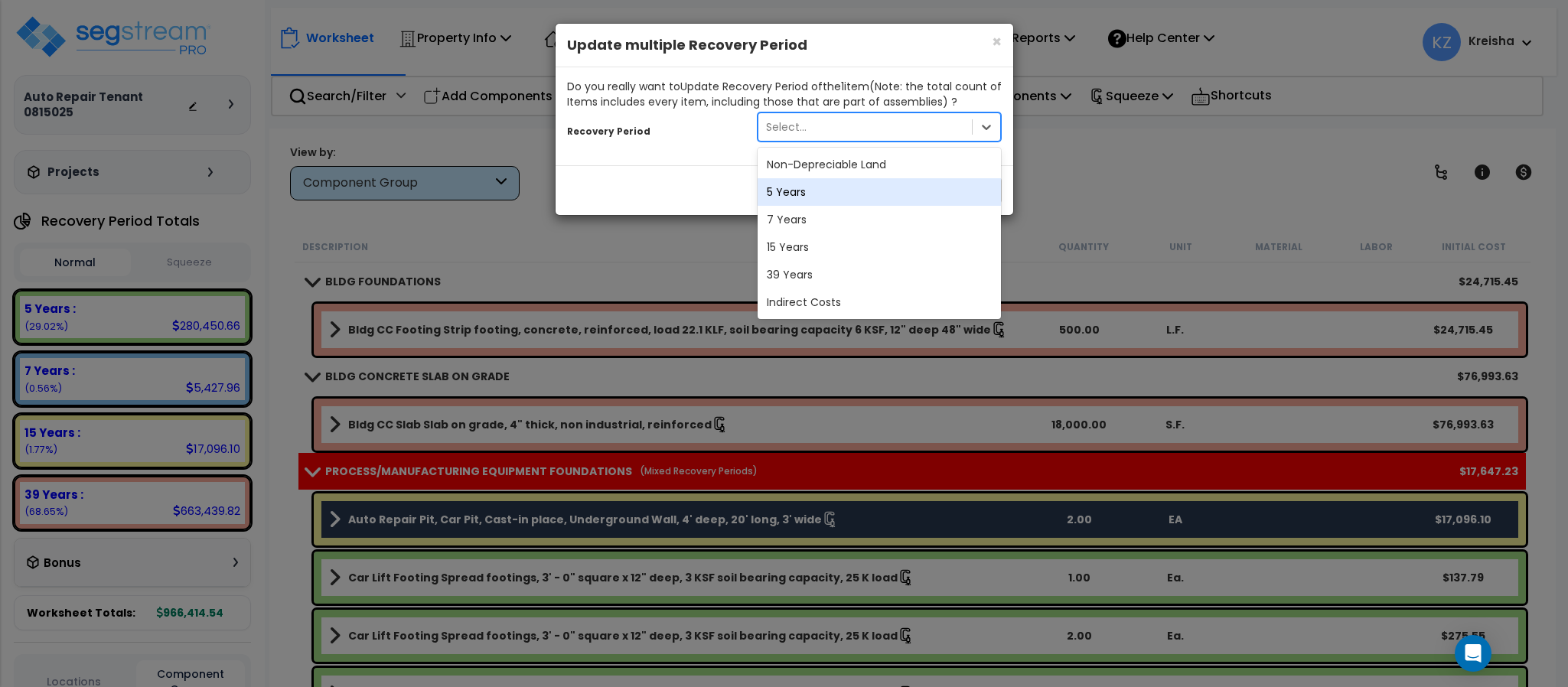
click at [790, 196] on div "5 Years" at bounding box center [879, 191] width 244 height 28
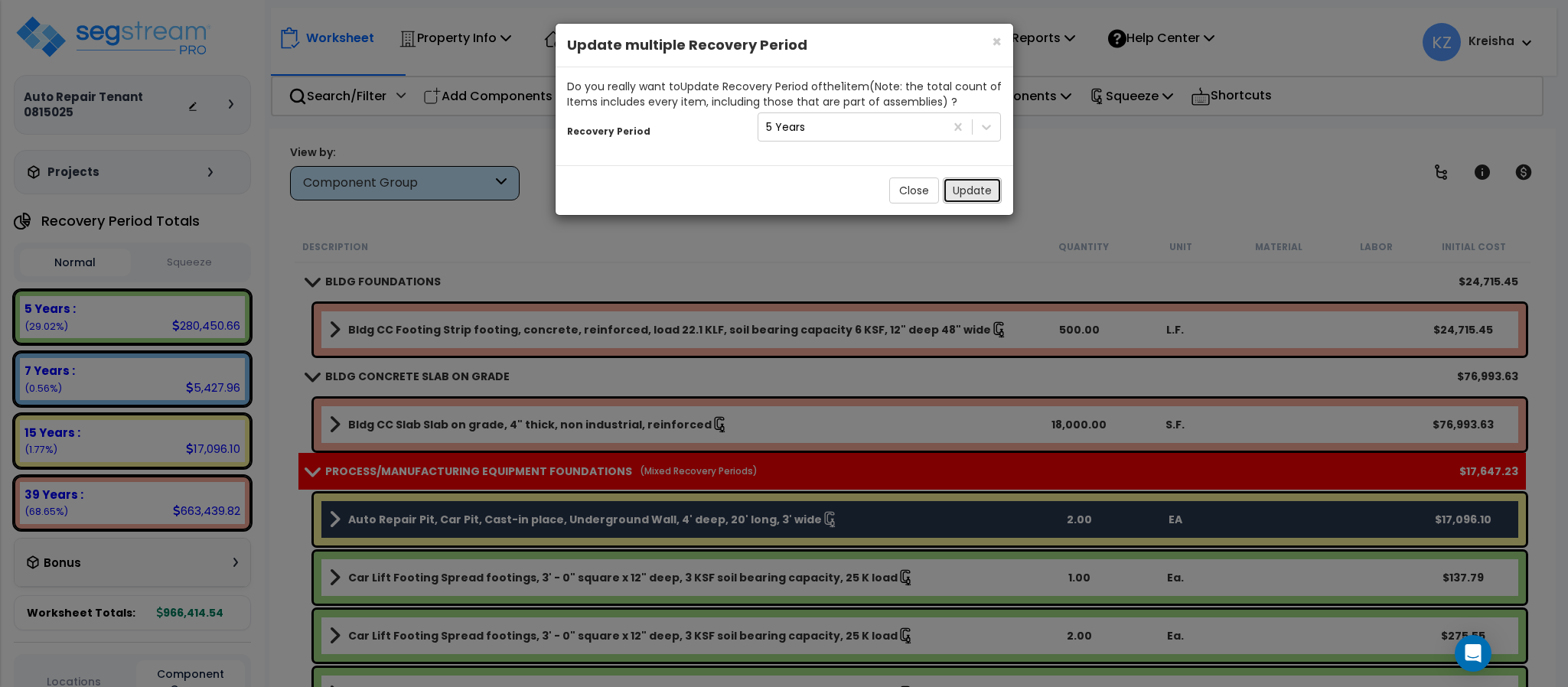
click at [965, 188] on button "Update" at bounding box center [972, 190] width 59 height 26
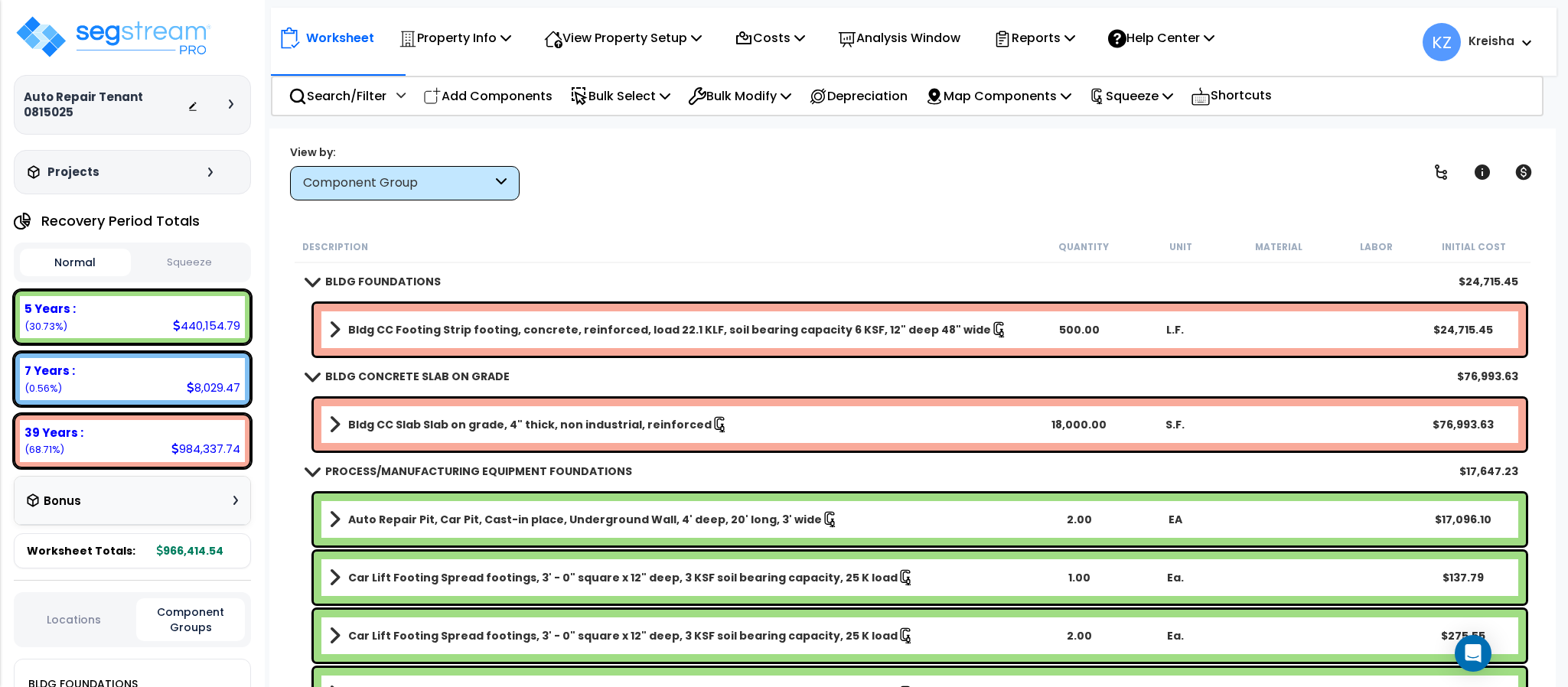
click at [692, 523] on b "Auto Repair Pit, Car Pit, Cast-in place, Underground Wall, 4' deep, 20' long, 3…" at bounding box center [584, 519] width 473 height 15
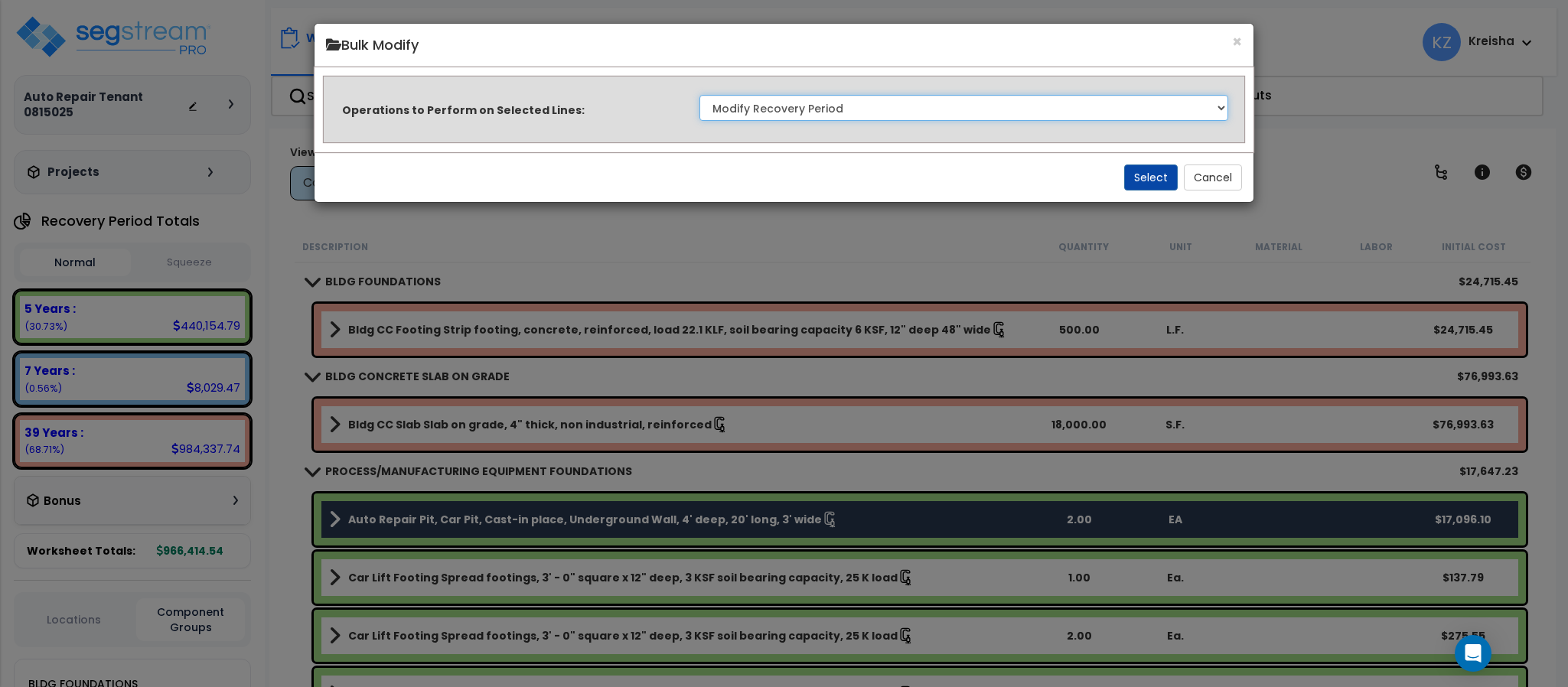
click at [871, 108] on select "Clone Delete Delete Zero Quantities Modify Component Group Modify Recovery Peri…" at bounding box center [963, 107] width 529 height 26
select select "modifyAssetClassMacrs"
click at [699, 95] on select "Clone Delete Delete Zero Quantities Modify Component Group Modify Recovery Peri…" at bounding box center [963, 107] width 529 height 26
click at [1144, 179] on button "Select" at bounding box center [1151, 177] width 54 height 26
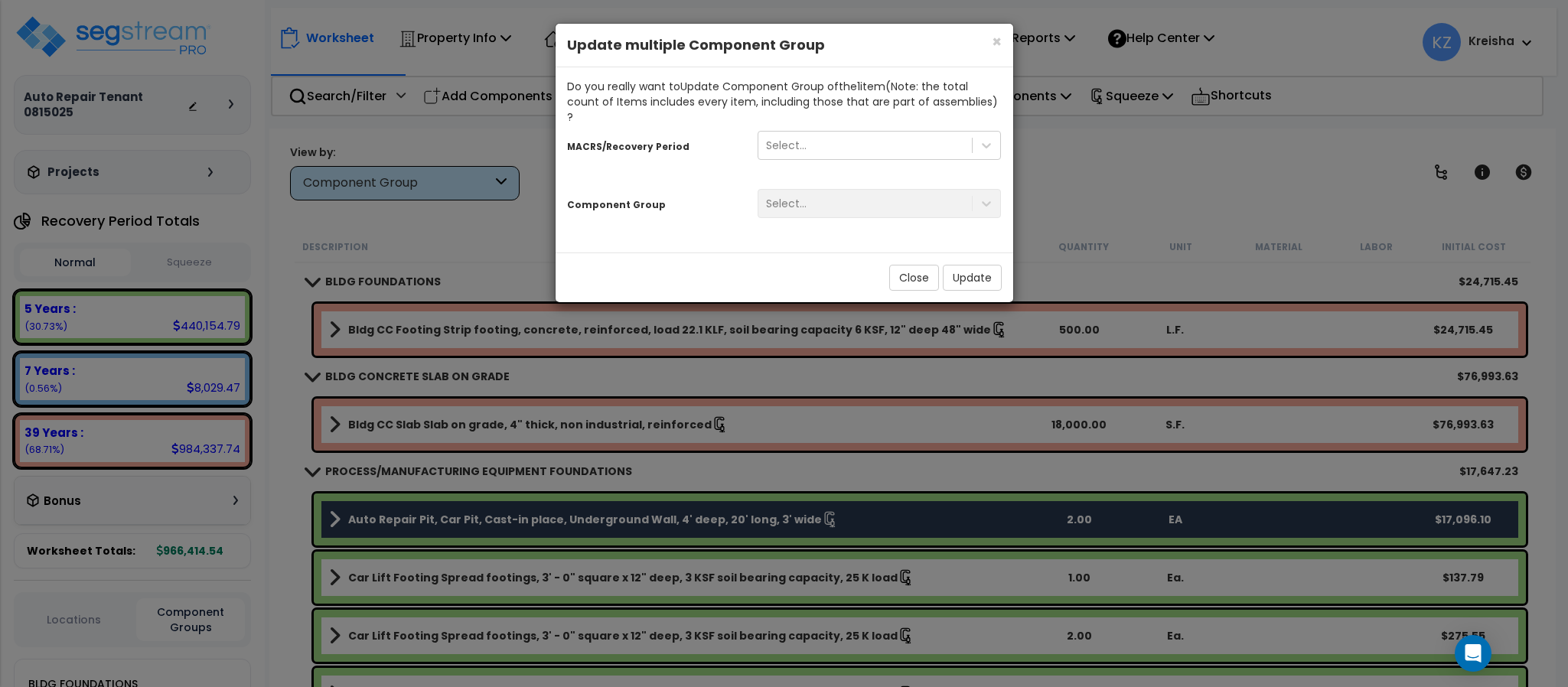
click at [861, 135] on div "Select..." at bounding box center [865, 145] width 214 height 24
click at [884, 133] on div "Select..." at bounding box center [865, 145] width 214 height 24
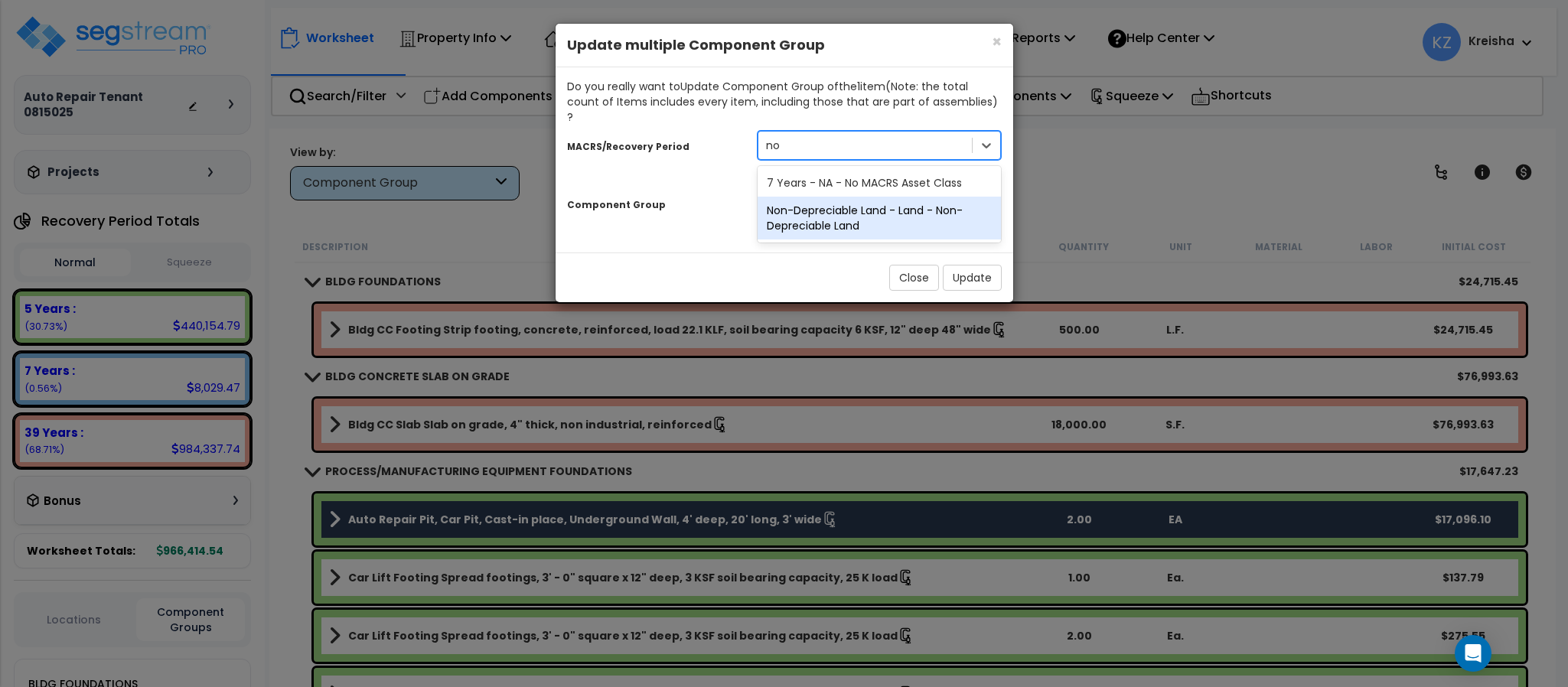
type input "n"
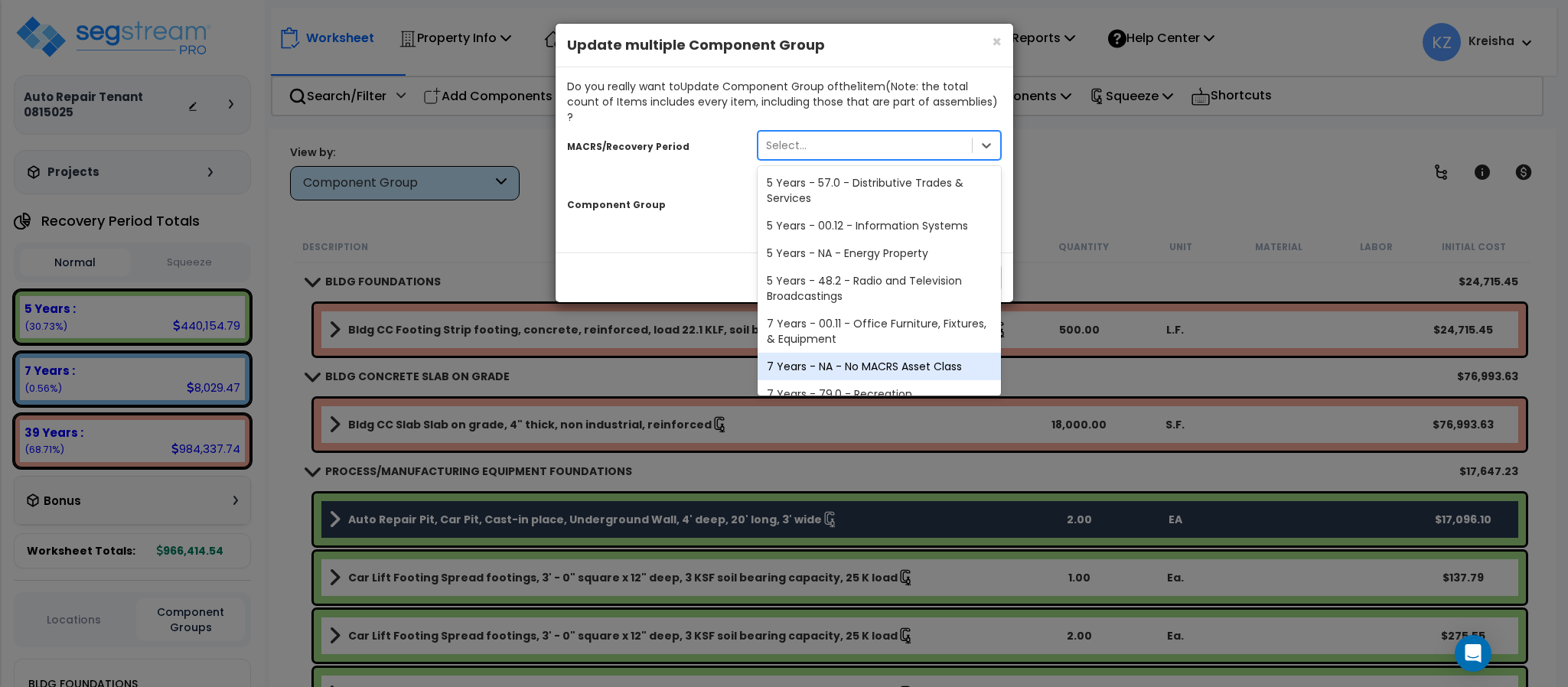
click at [905, 352] on div "7 Years - NA - No MACRS Asset Class" at bounding box center [879, 366] width 244 height 28
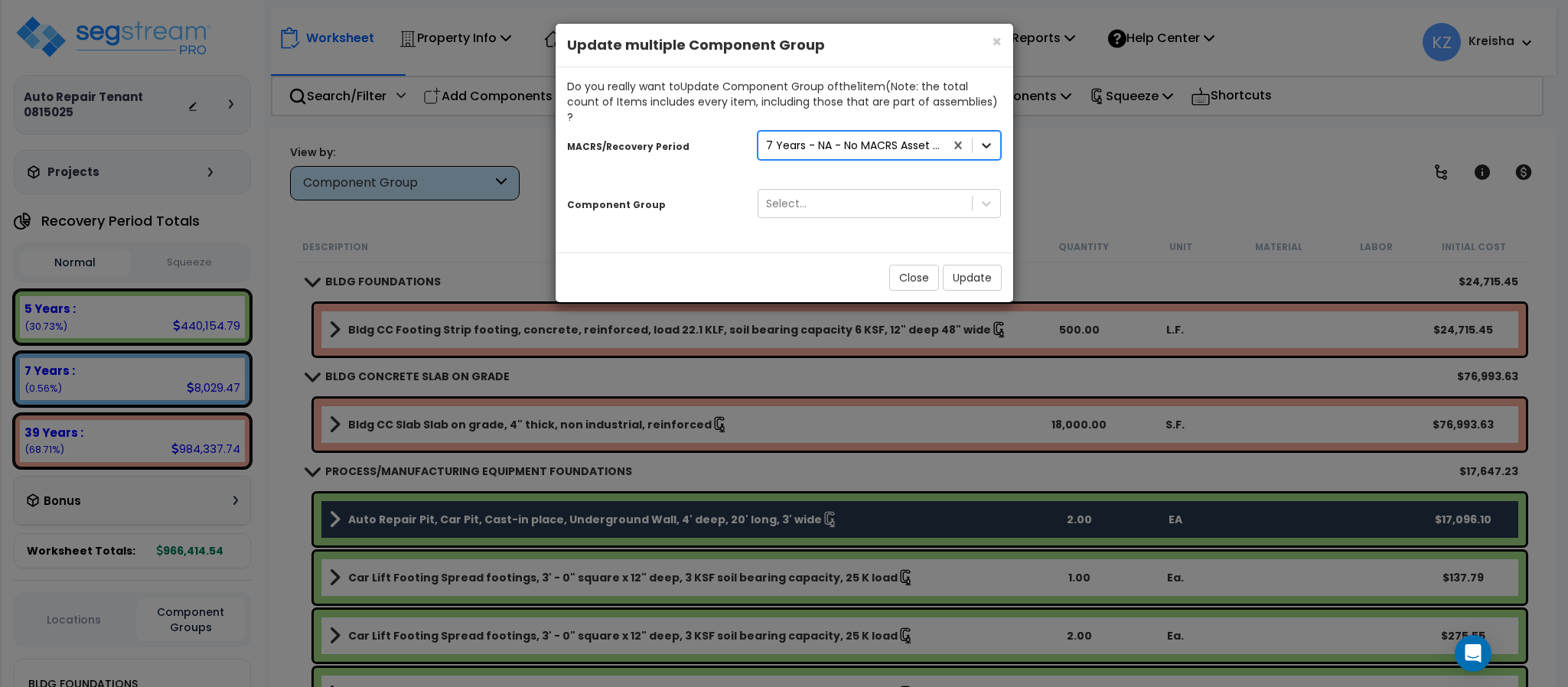
click at [983, 143] on icon at bounding box center [987, 146] width 9 height 5
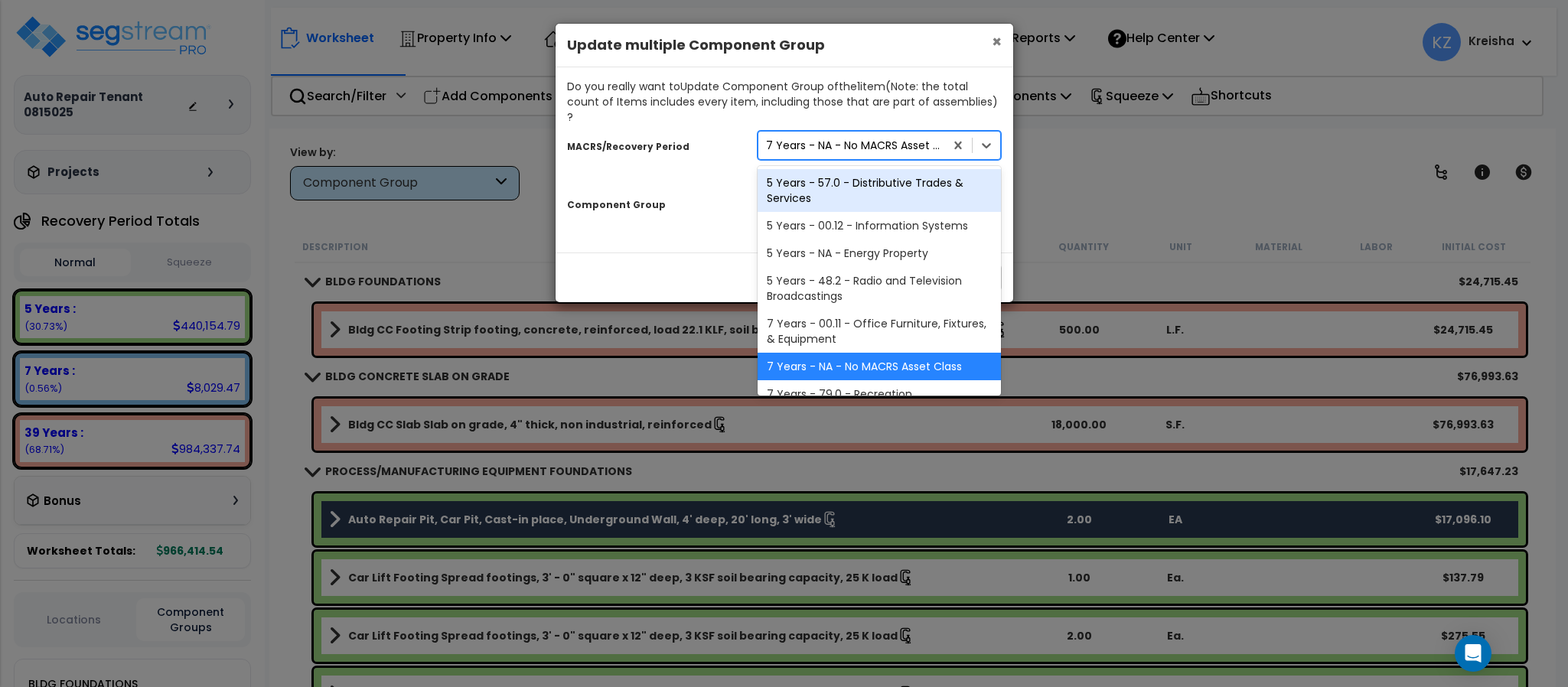
click at [997, 47] on span "×" at bounding box center [996, 41] width 10 height 22
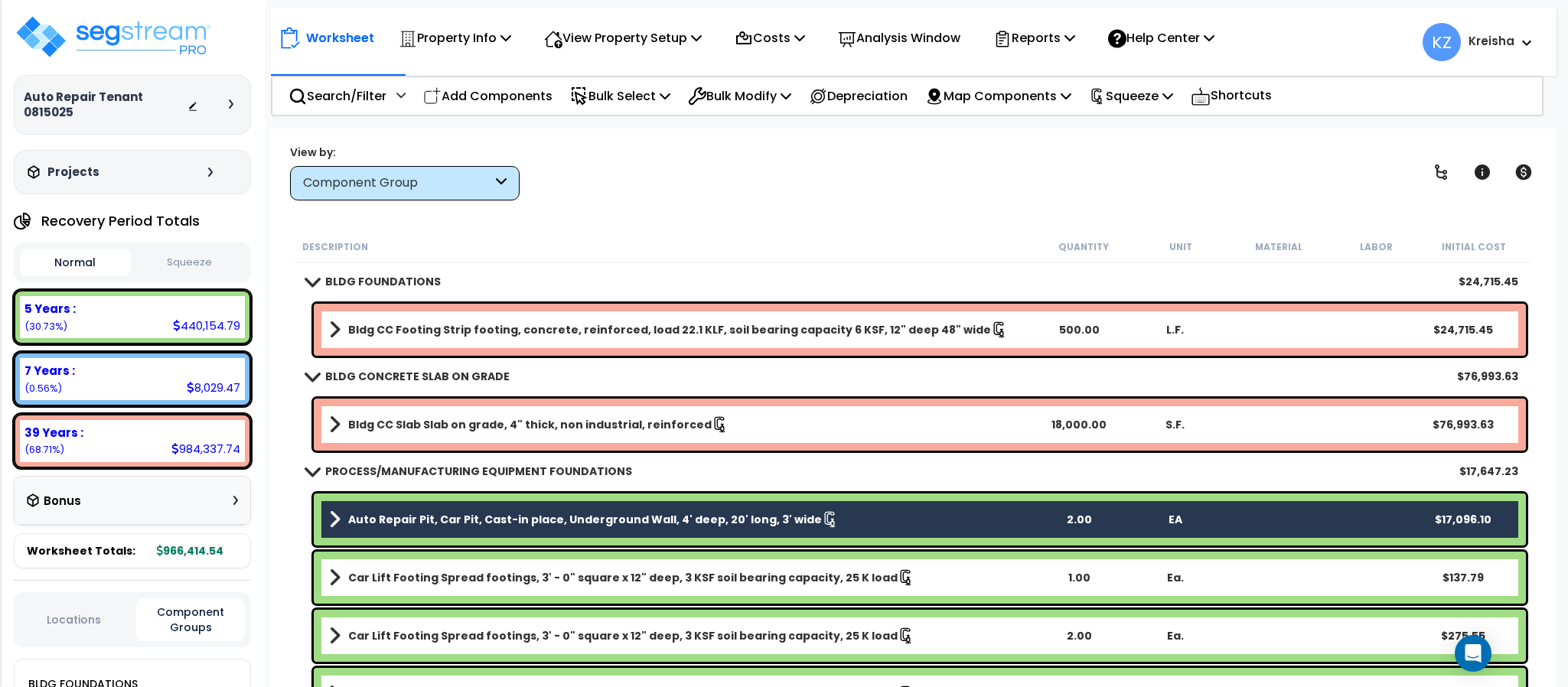
click at [918, 244] on div "Description" at bounding box center [669, 246] width 732 height 15
click at [896, 220] on div "Worksheet Property Info Property Setup Add Property Unit Template property Clon…" at bounding box center [912, 472] width 1285 height 687
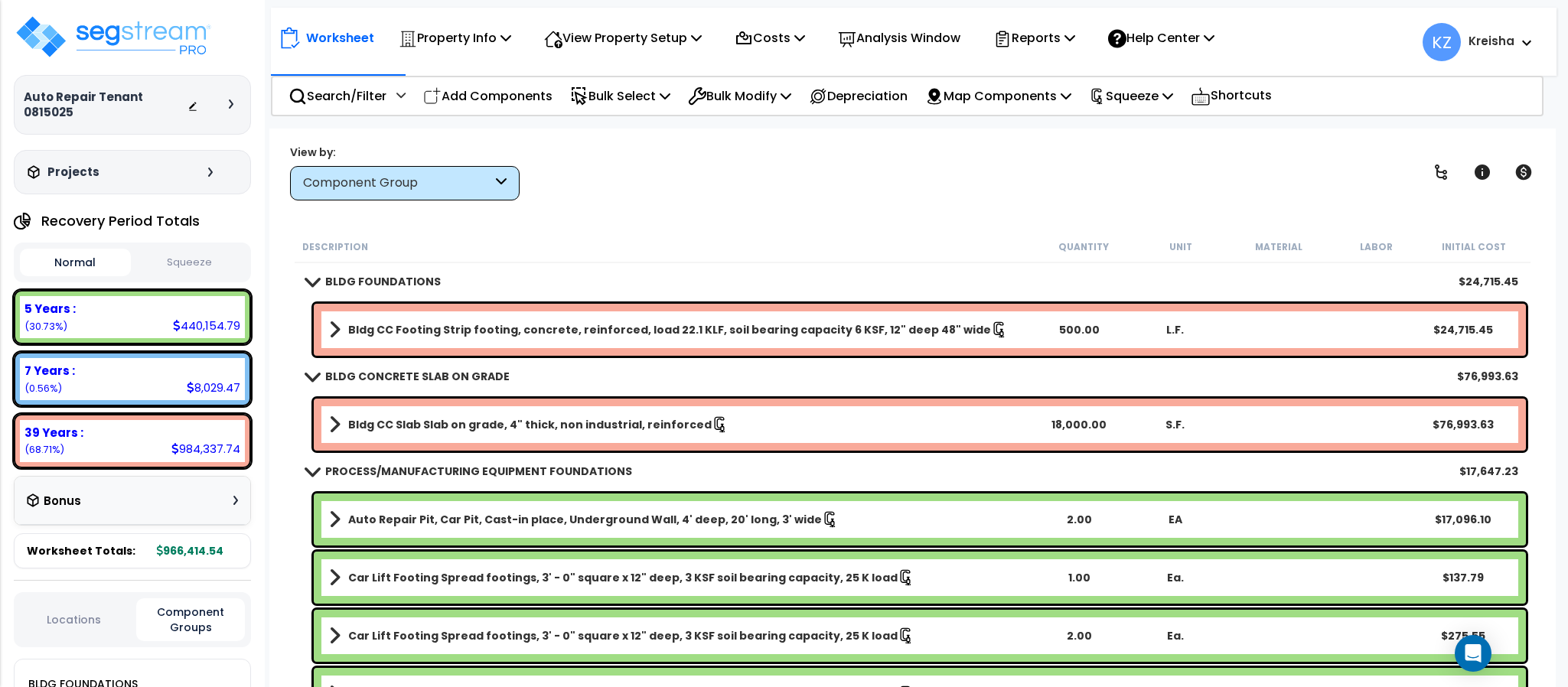
click at [1056, 167] on div "View by: Component Group High to Low (Total Cost)" at bounding box center [912, 172] width 1255 height 56
click at [1105, 166] on div "View by: Component Group High to Low (Total Cost)" at bounding box center [912, 172] width 1255 height 56
click at [1437, 167] on icon at bounding box center [1441, 172] width 19 height 19
drag, startPoint x: 1437, startPoint y: 167, endPoint x: 652, endPoint y: 4, distance: 801.7
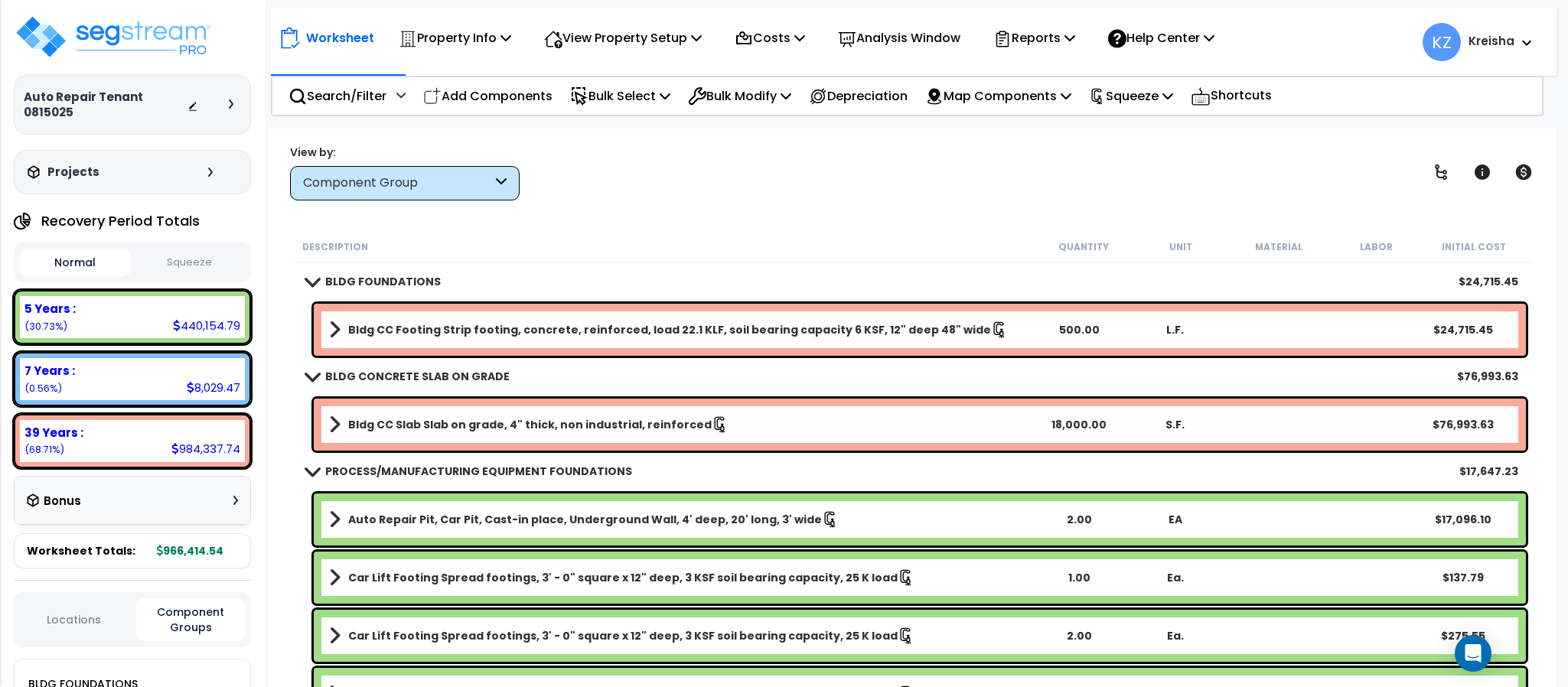
click at [1437, 166] on icon at bounding box center [1441, 172] width 19 height 19
click at [780, 219] on div "Worksheet Property Info Property Setup Add Property Unit Template property Clon…" at bounding box center [912, 472] width 1285 height 687
click at [1343, 173] on div "View by: Component Group High to Low (Total Cost)" at bounding box center [912, 172] width 1255 height 56
click at [742, 152] on div "View by: Component Group High to Low (Total Cost)" at bounding box center [912, 172] width 1255 height 56
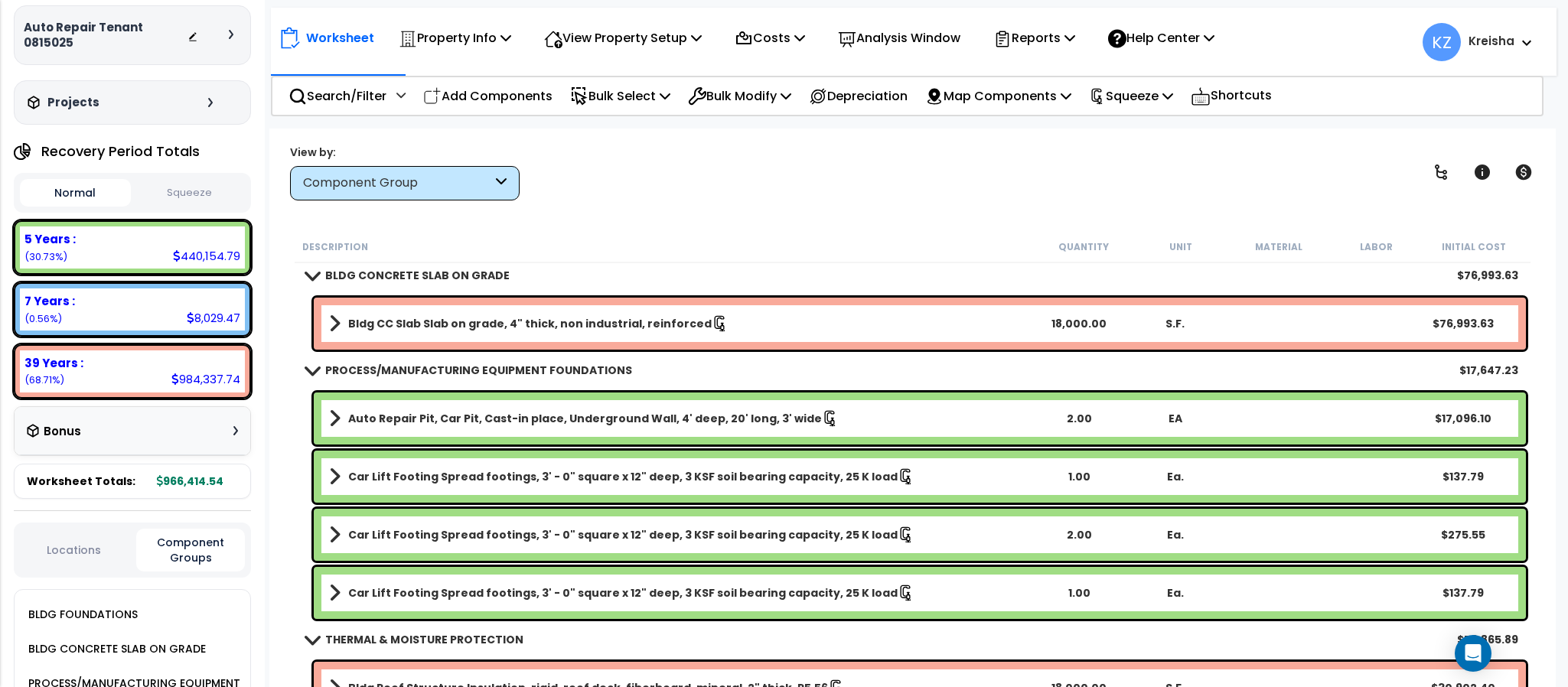
scroll to position [33, 0]
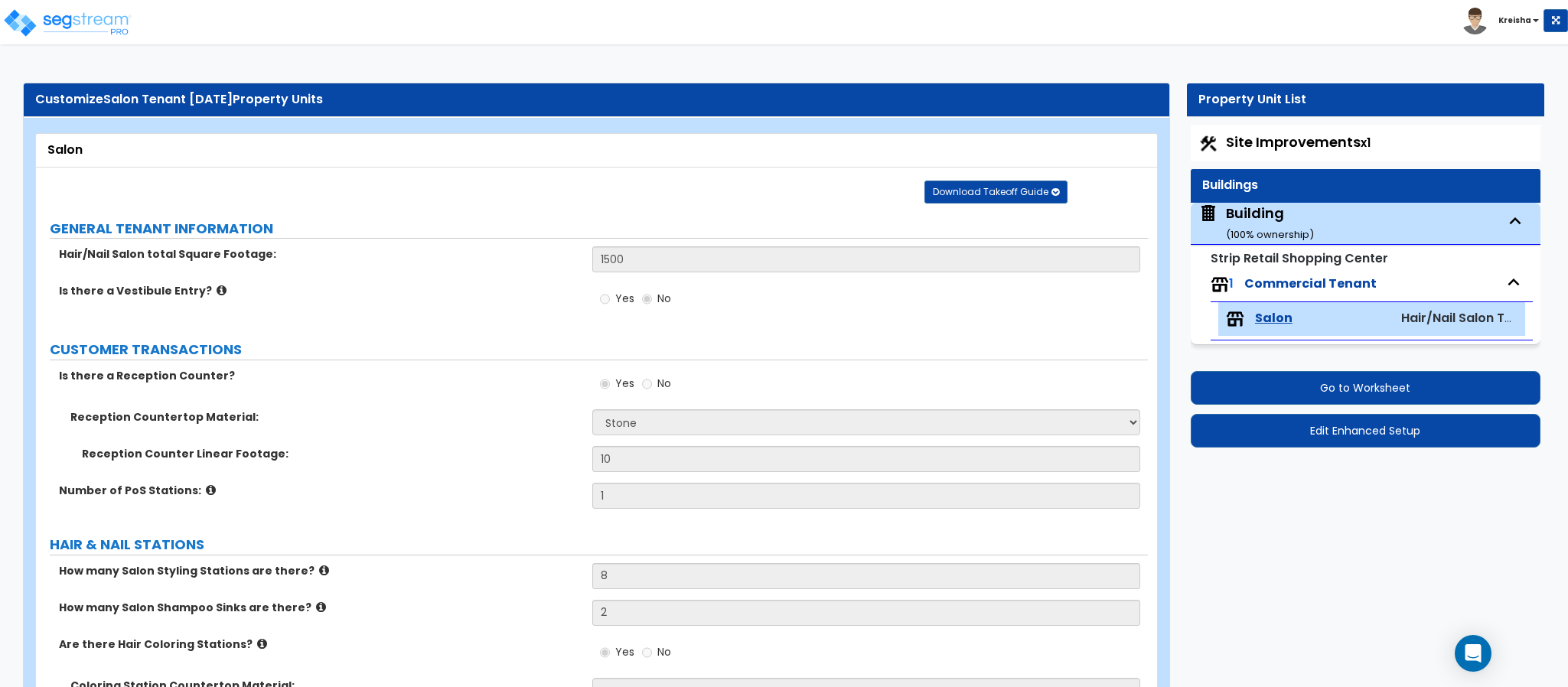
select select "3"
select select "2"
select select "6"
select select "3"
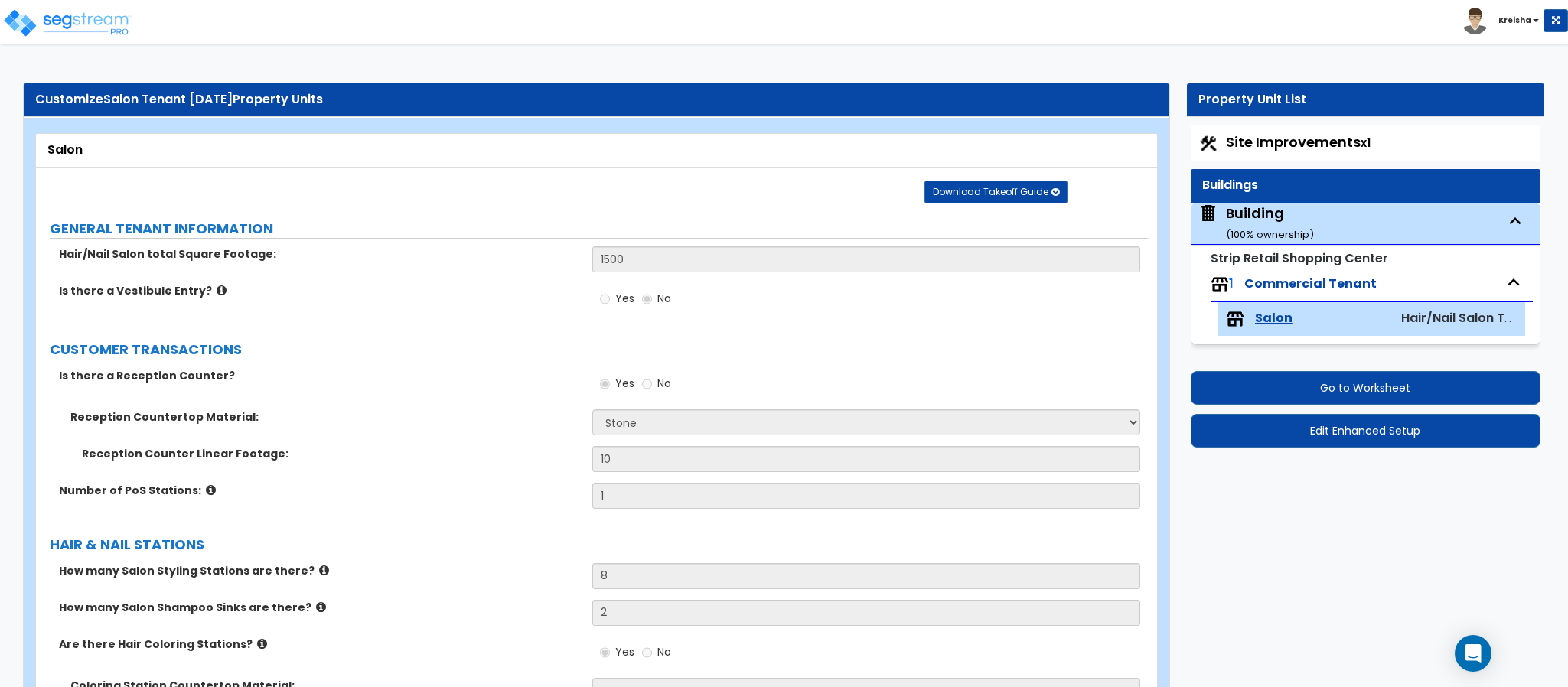
select select "1"
select select "2"
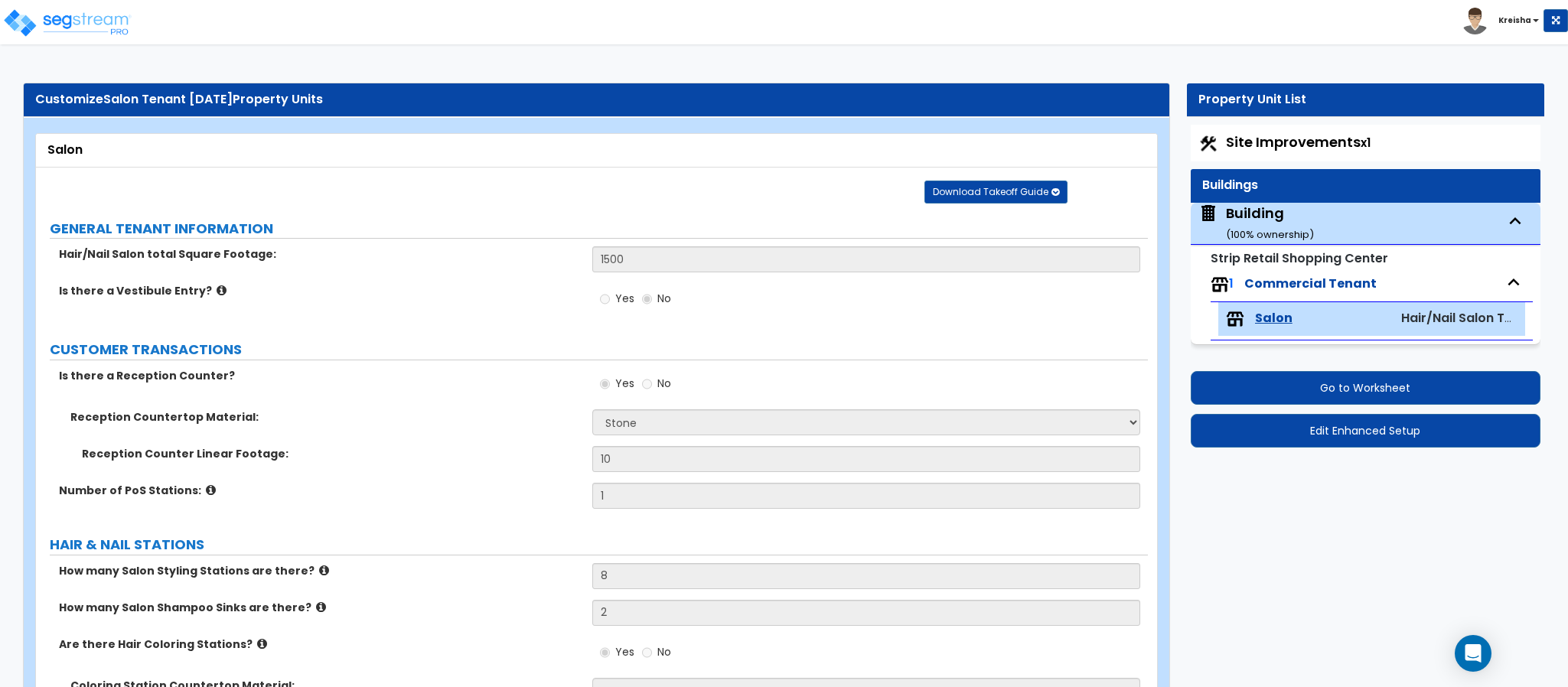
select select "2"
select select "1"
select select "2"
select select "1"
select select "6"
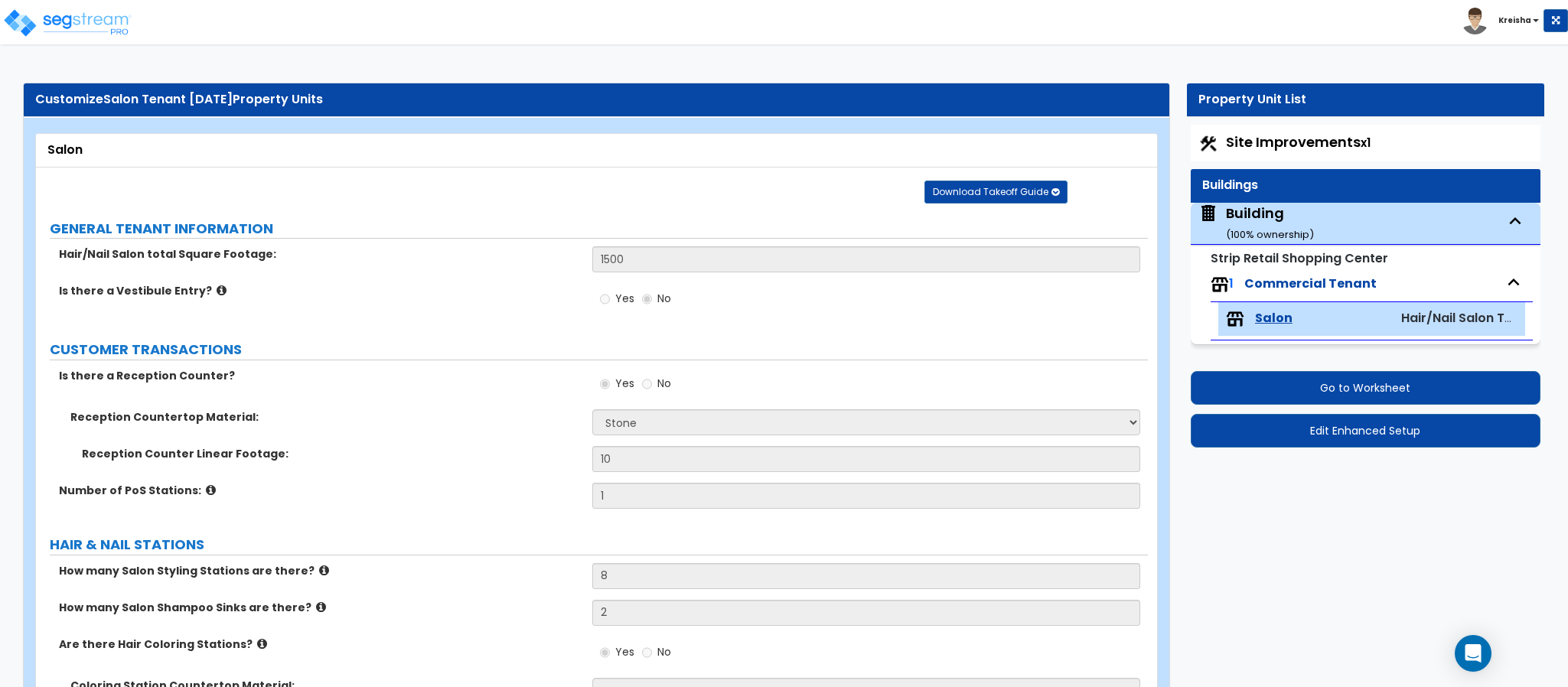
select select "1"
select select "3"
select select "1"
select select "2"
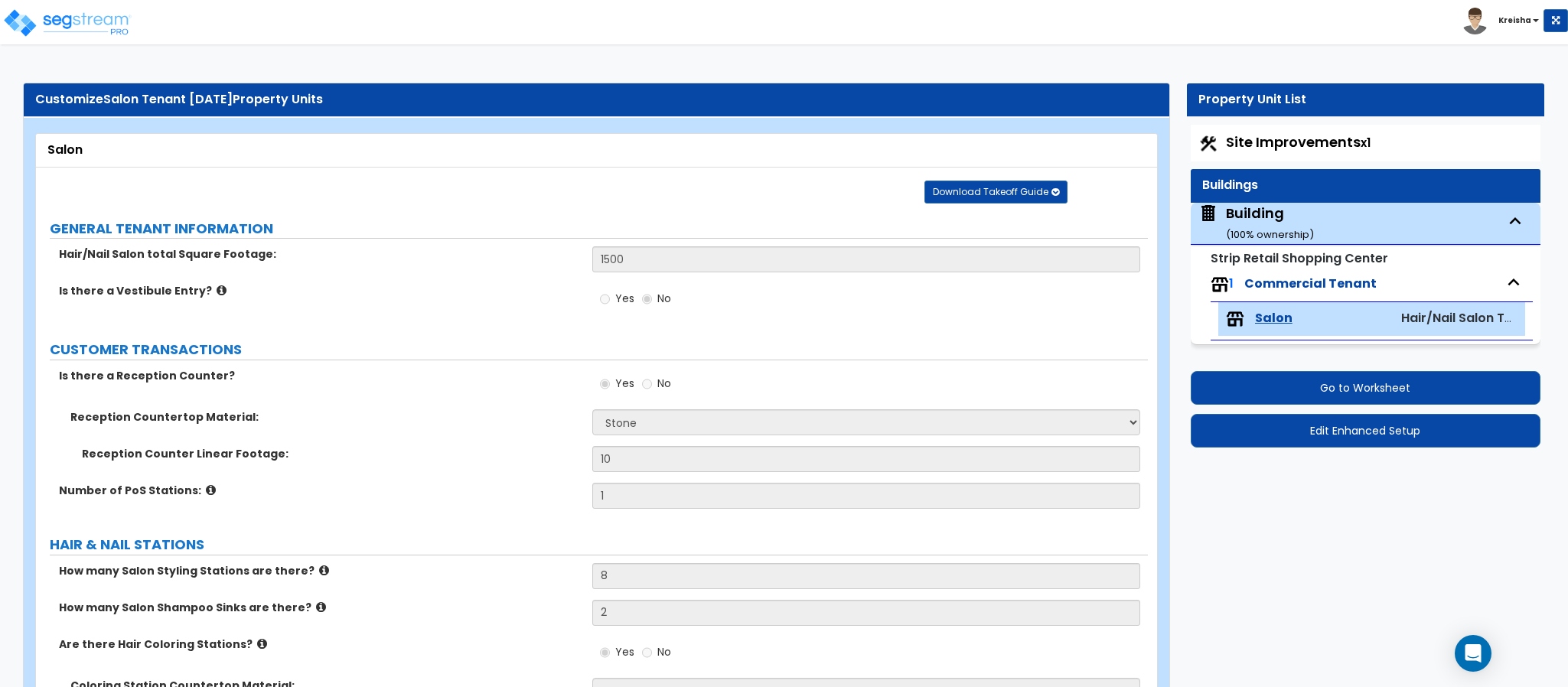
select select "2"
select select "1"
select select "2"
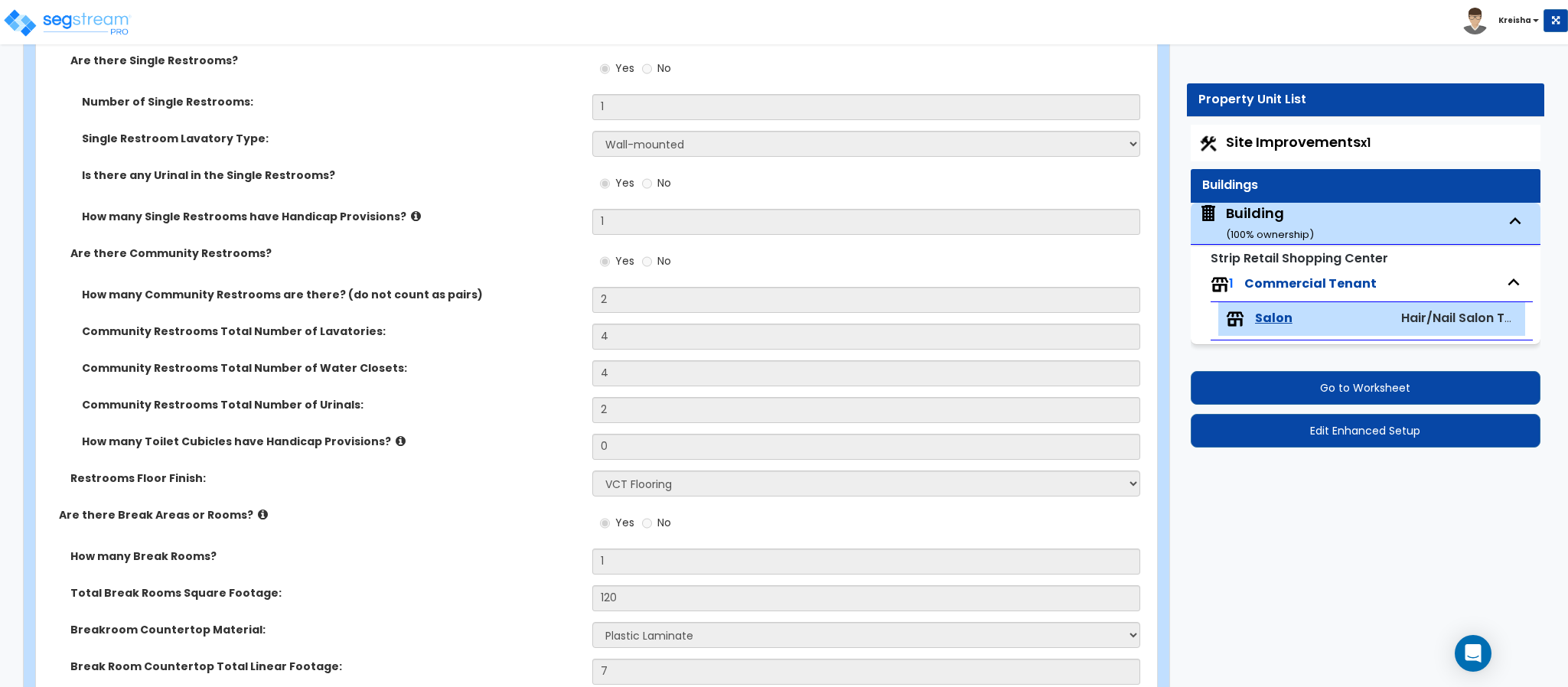
scroll to position [3121, 0]
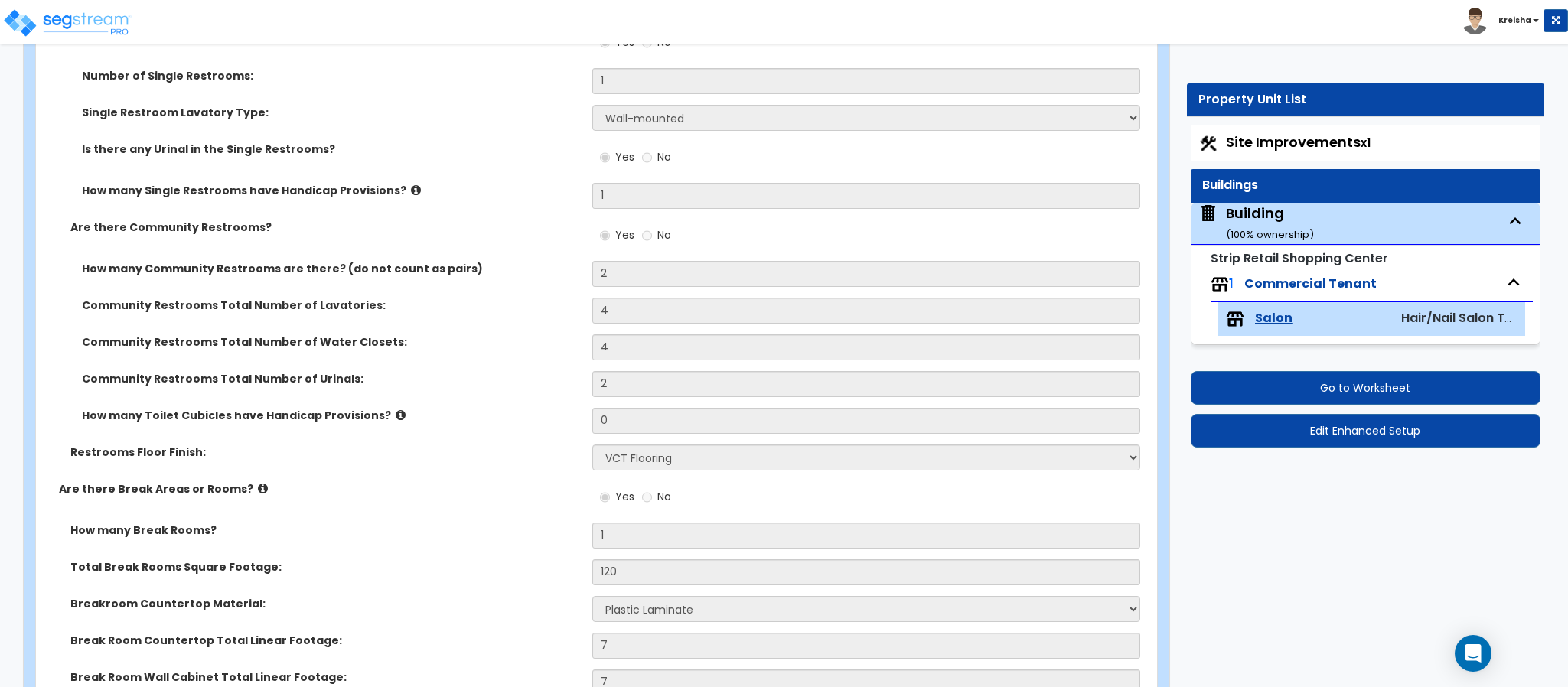
click at [510, 402] on div "Community Restrooms Total Number of Urinals: 2" at bounding box center [592, 389] width 1112 height 37
